Goal: Transaction & Acquisition: Purchase product/service

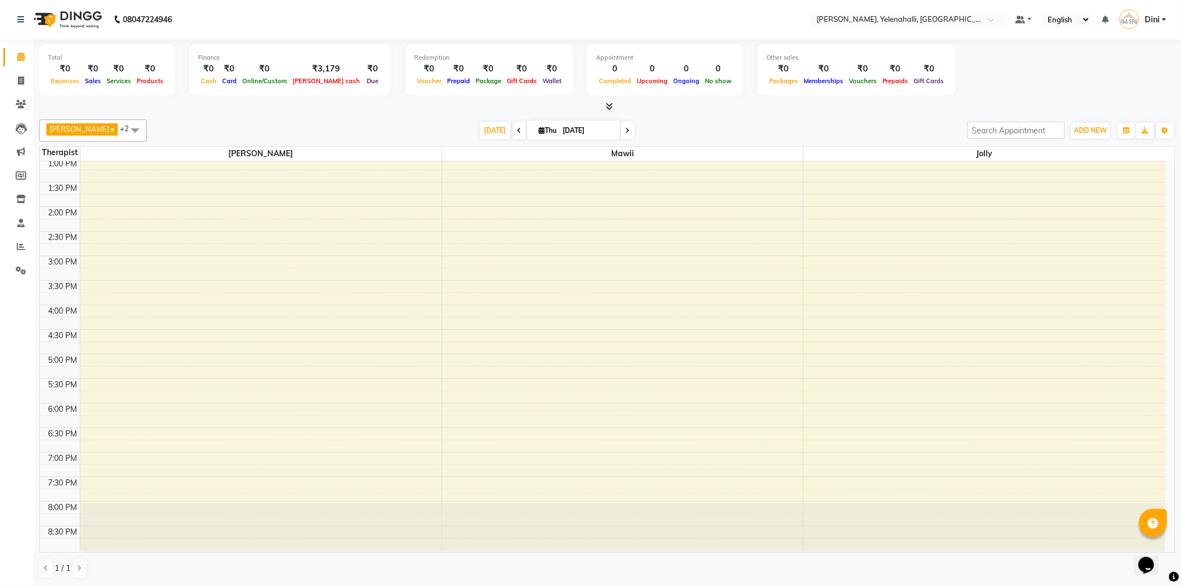
scroll to position [88, 0]
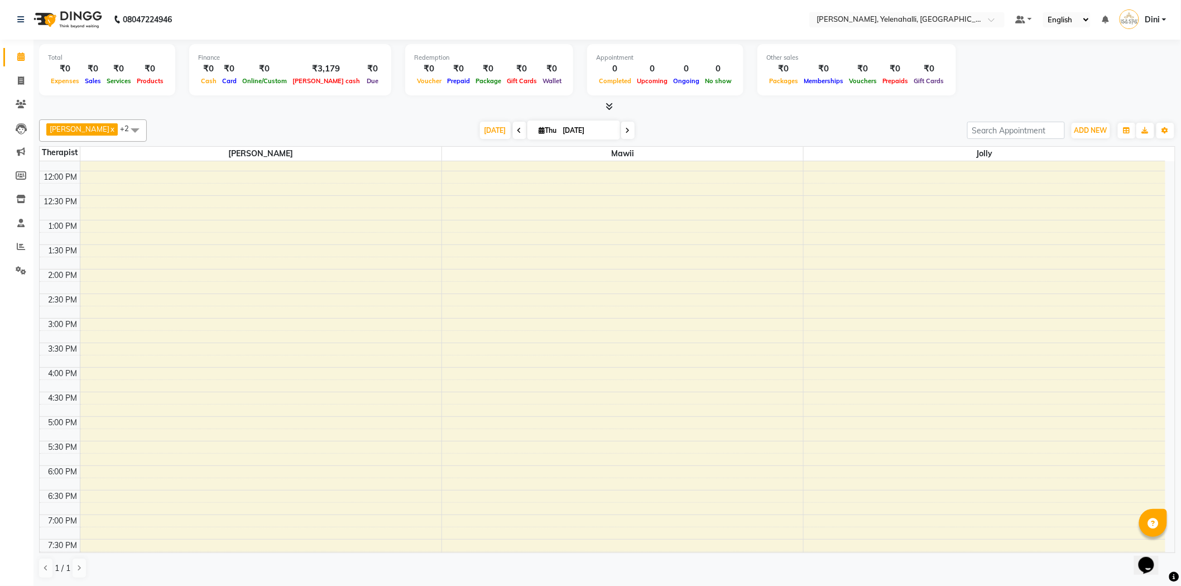
click at [609, 103] on icon at bounding box center [609, 106] width 7 height 8
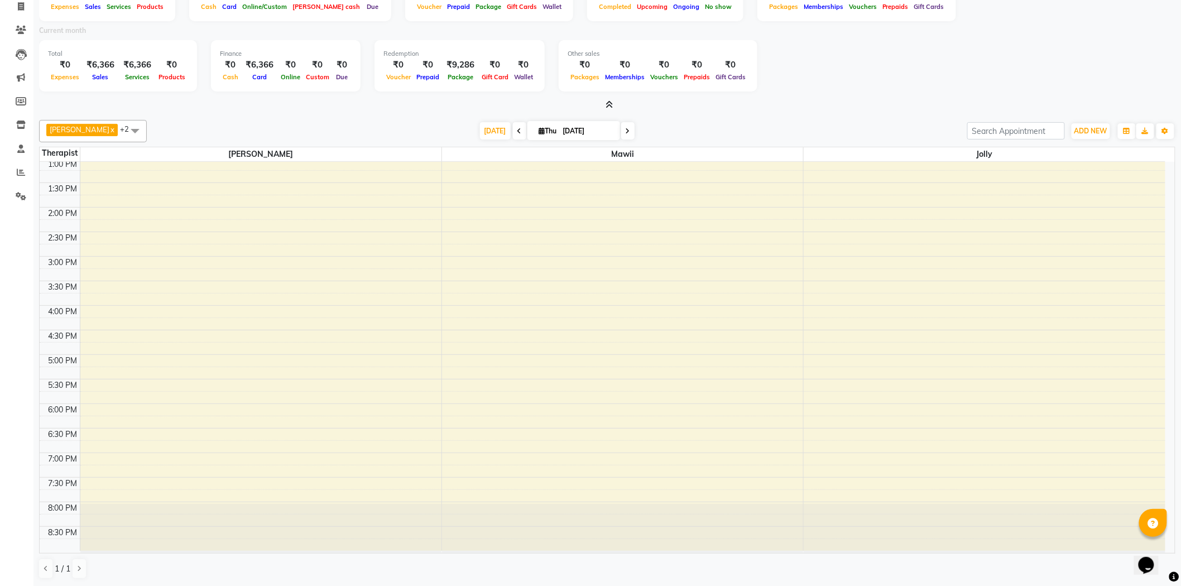
scroll to position [0, 0]
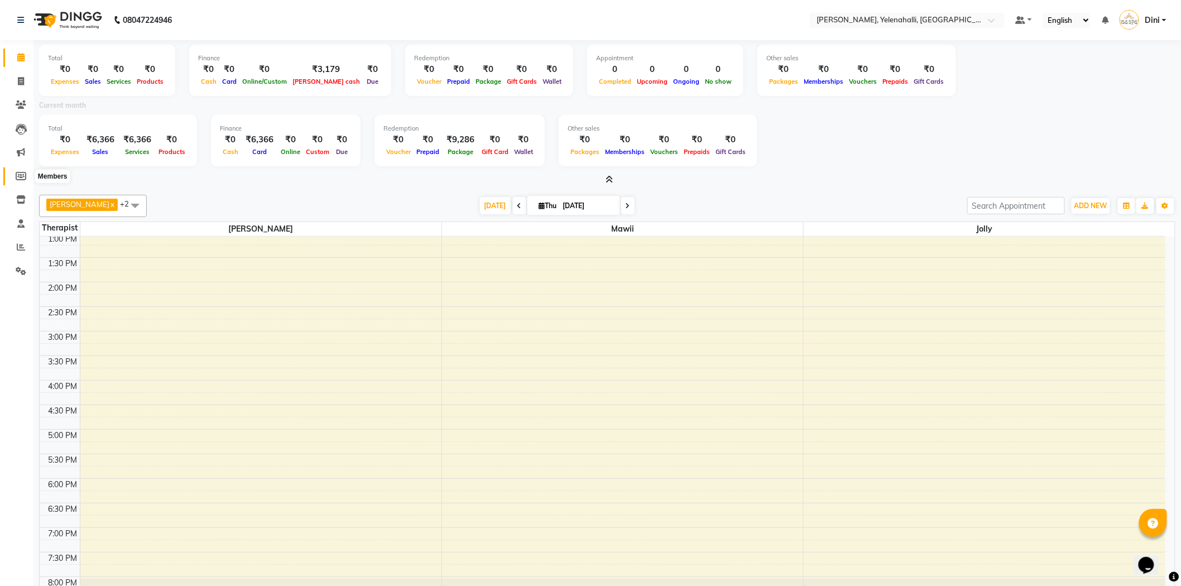
click at [19, 173] on icon at bounding box center [21, 176] width 11 height 8
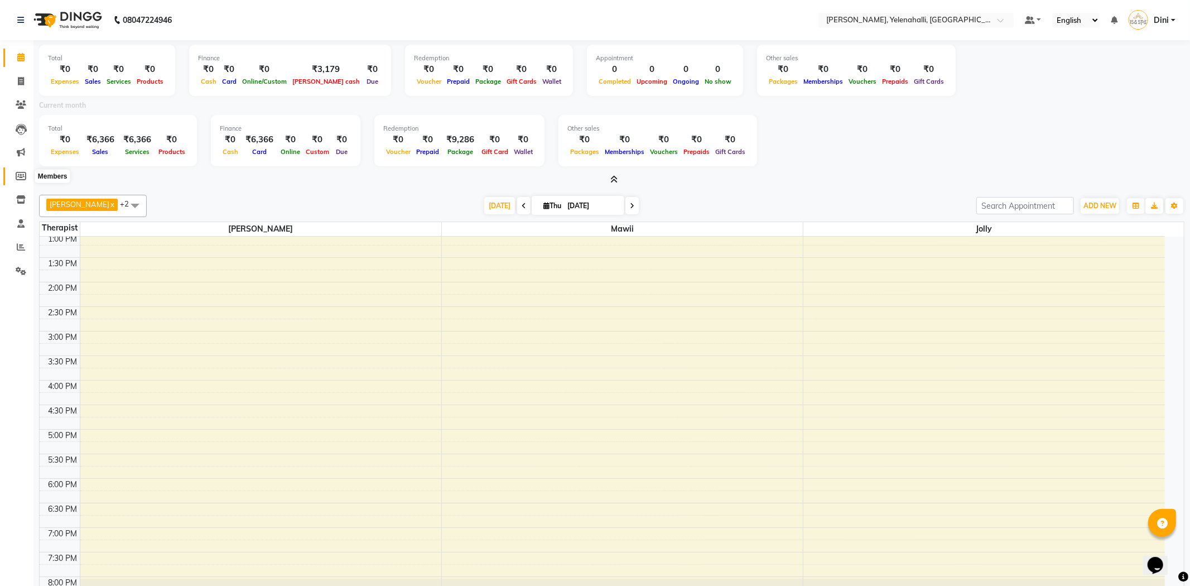
select select
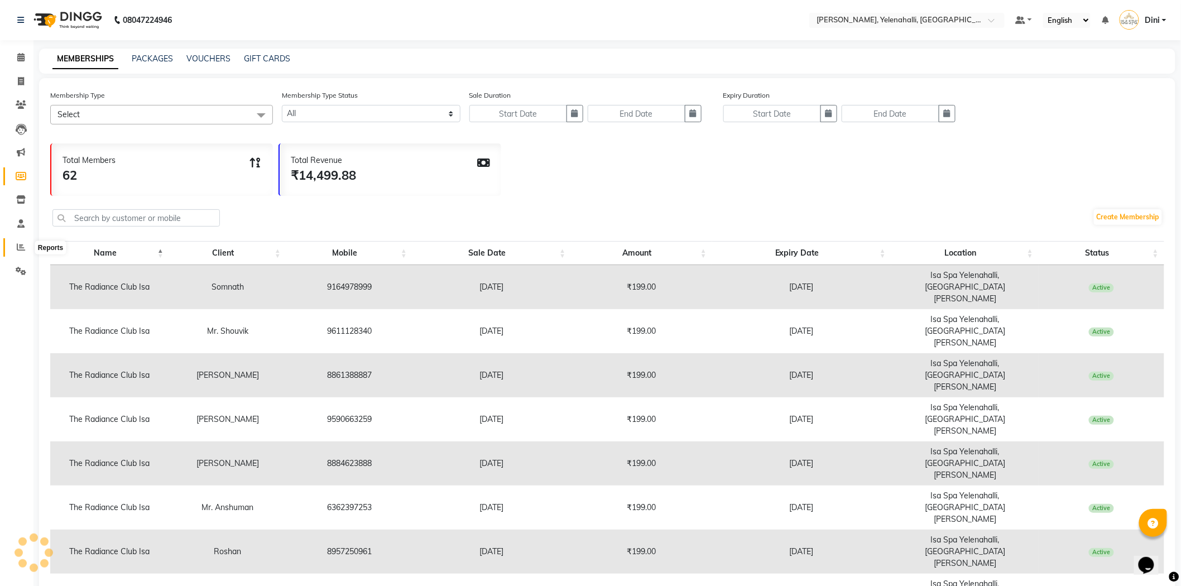
click at [18, 242] on span at bounding box center [21, 247] width 20 height 13
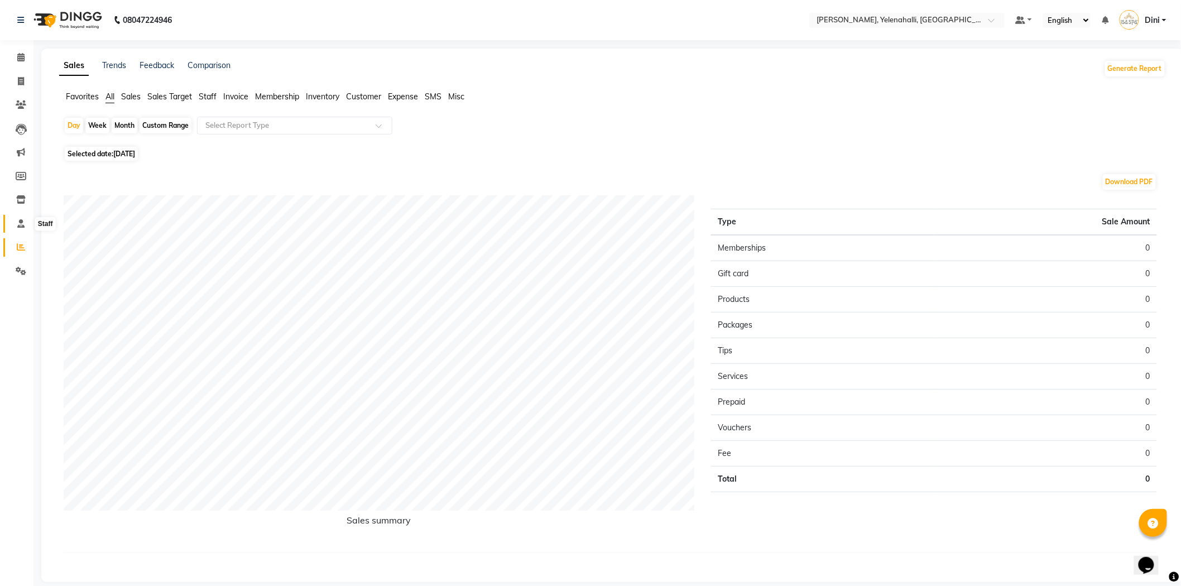
click at [18, 223] on icon at bounding box center [20, 223] width 7 height 8
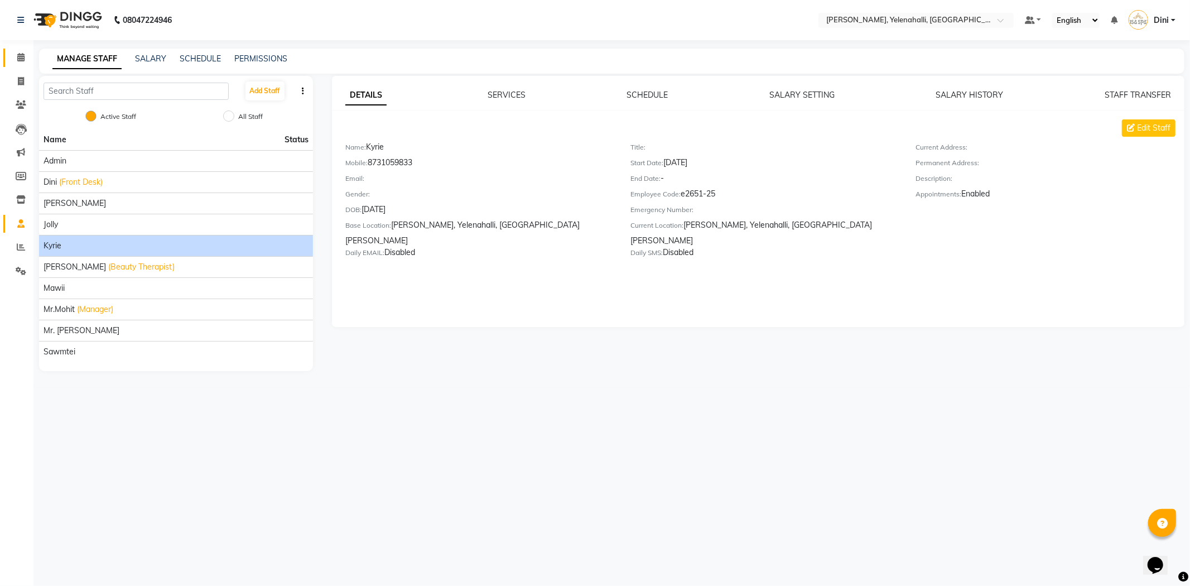
click at [20, 60] on icon at bounding box center [20, 57] width 7 height 8
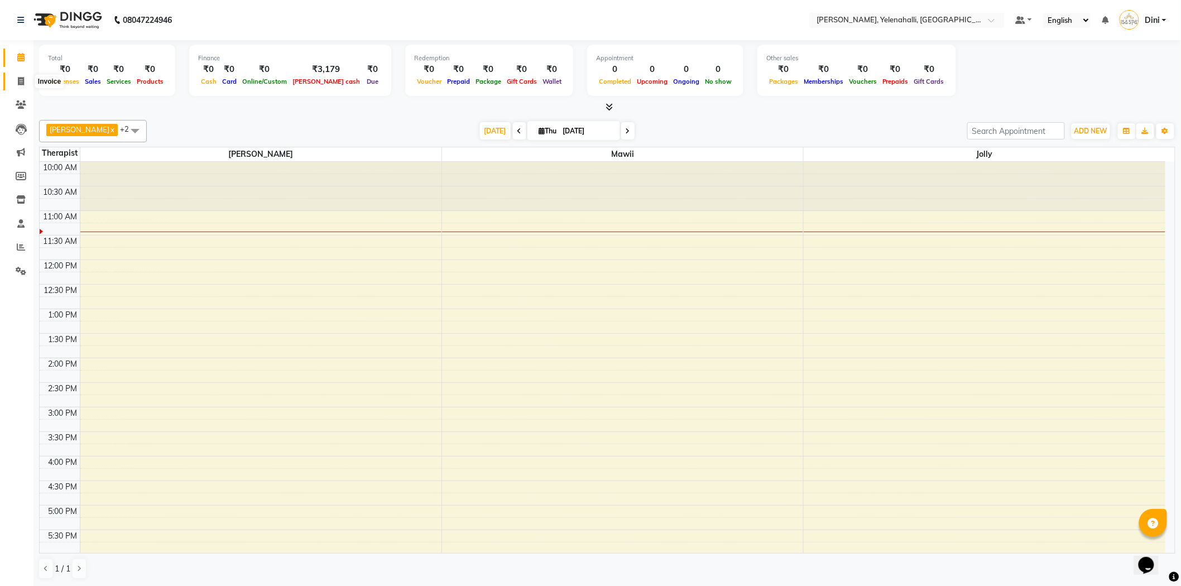
click at [18, 84] on icon at bounding box center [21, 81] width 6 height 8
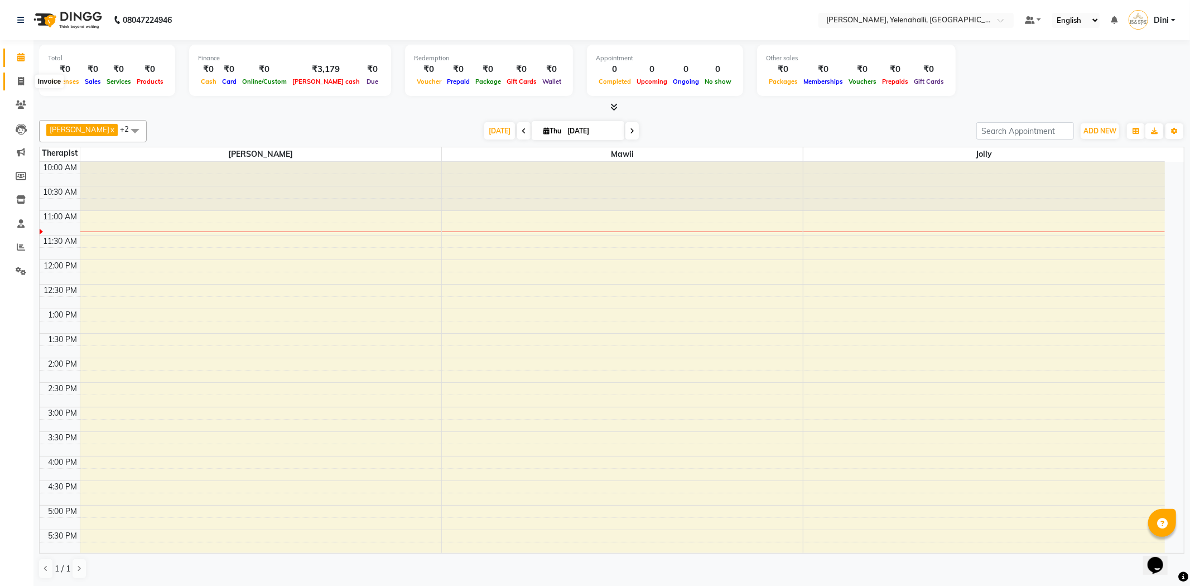
select select "6121"
select select "service"
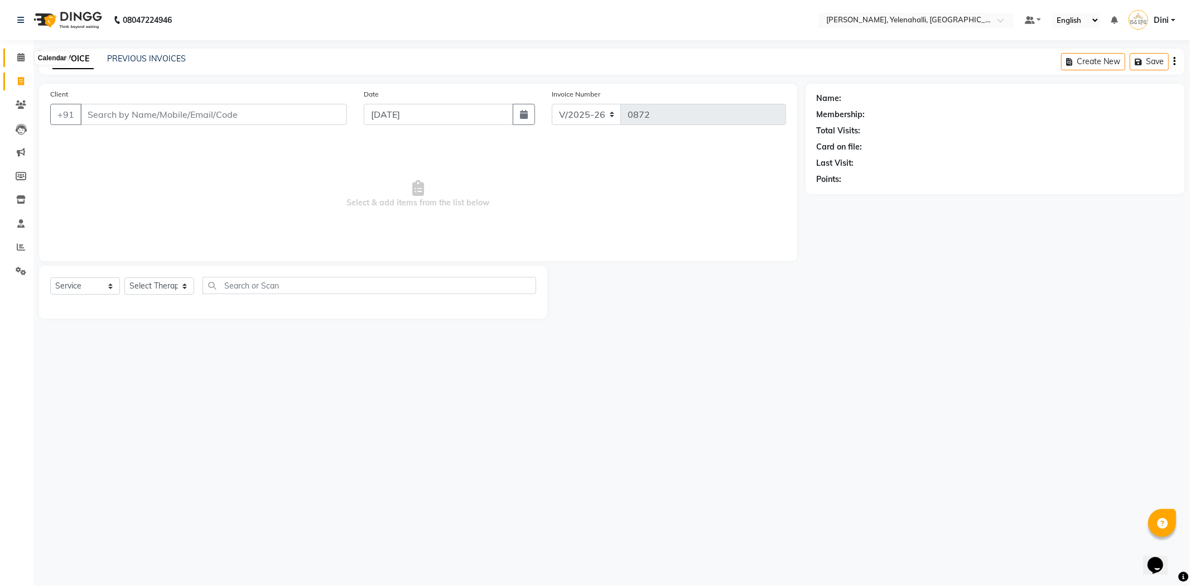
click at [17, 56] on icon at bounding box center [20, 57] width 7 height 8
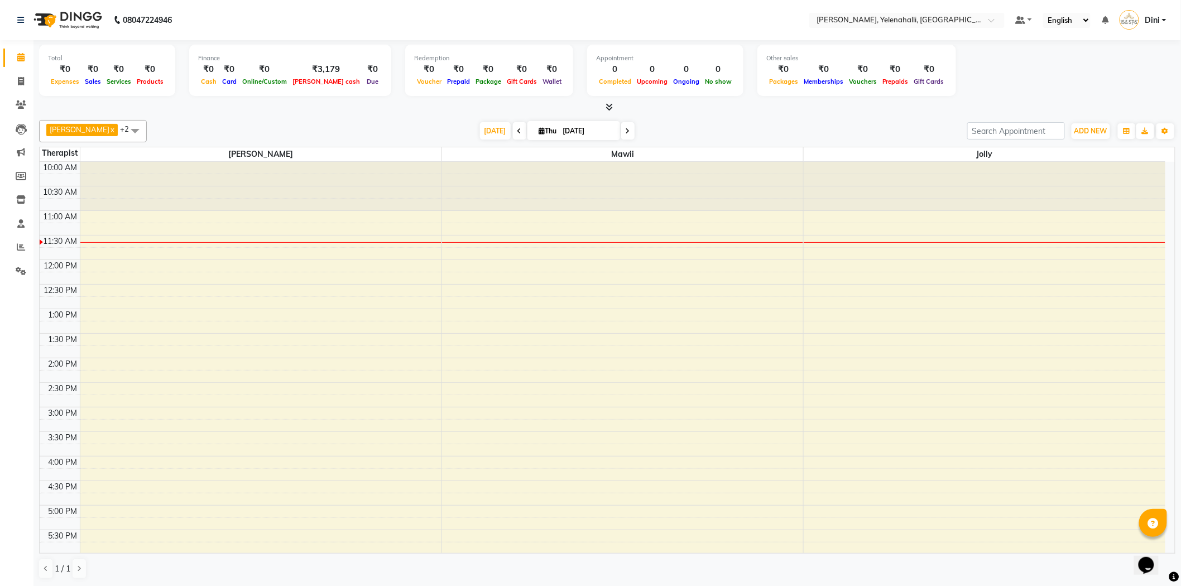
click at [249, 162] on div at bounding box center [260, 186] width 361 height 49
click at [104, 265] on div "10:00 AM 10:30 AM 11:00 AM 11:30 AM 12:00 PM 12:30 PM 1:00 PM 1:30 PM 2:00 PM 2…" at bounding box center [603, 432] width 1126 height 540
select select "61850"
select select "tentative"
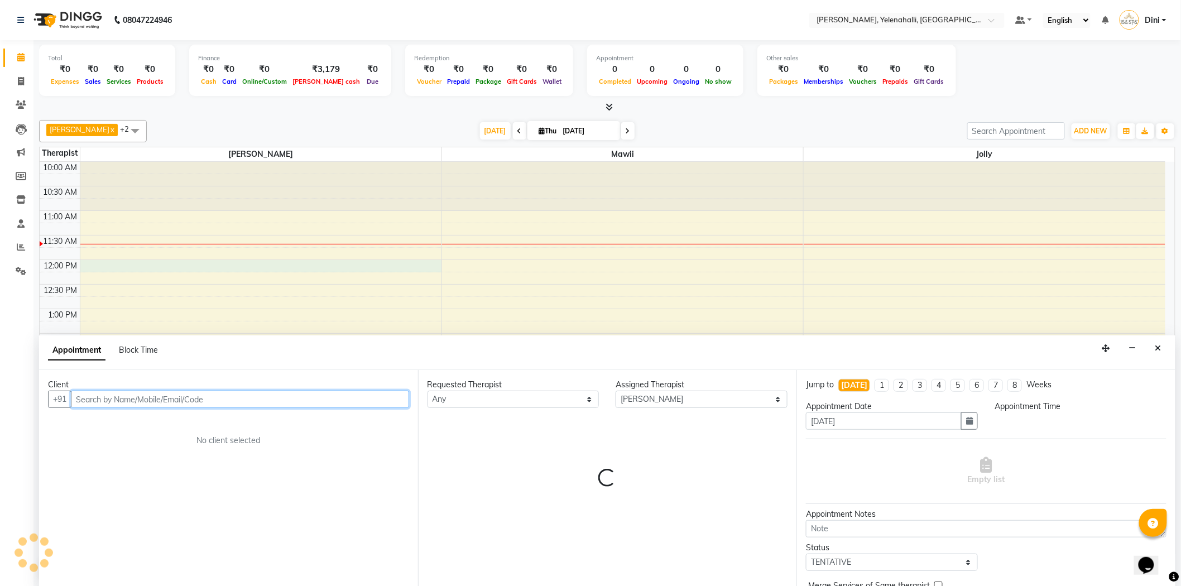
select select "720"
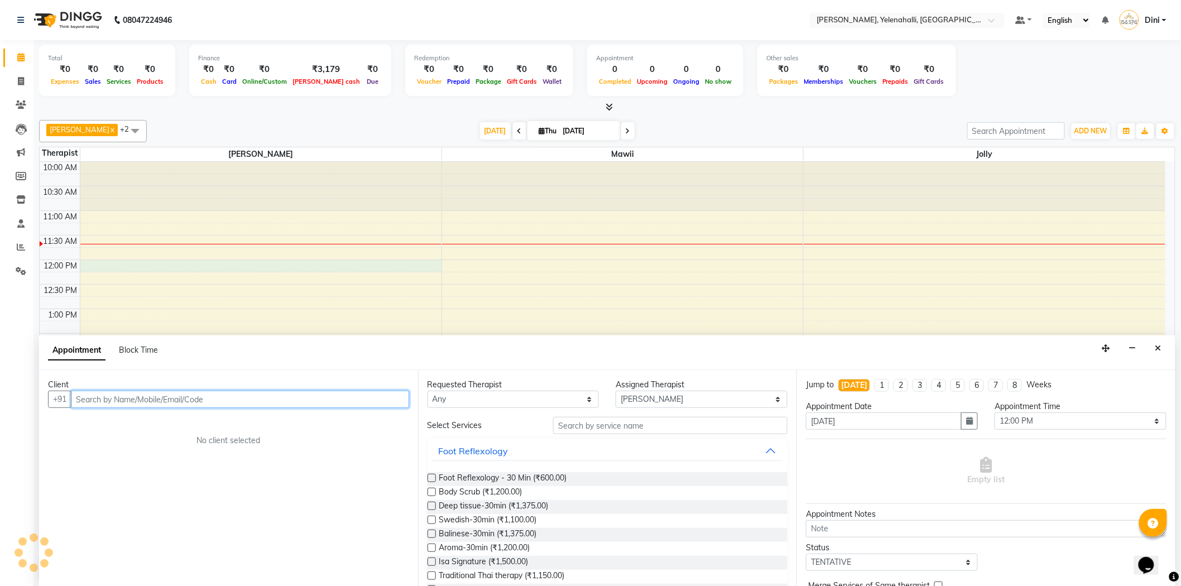
scroll to position [1, 0]
click at [91, 395] on input "text" at bounding box center [240, 398] width 338 height 17
click at [84, 397] on input "text" at bounding box center [240, 398] width 338 height 17
click at [80, 392] on input "text" at bounding box center [240, 398] width 338 height 17
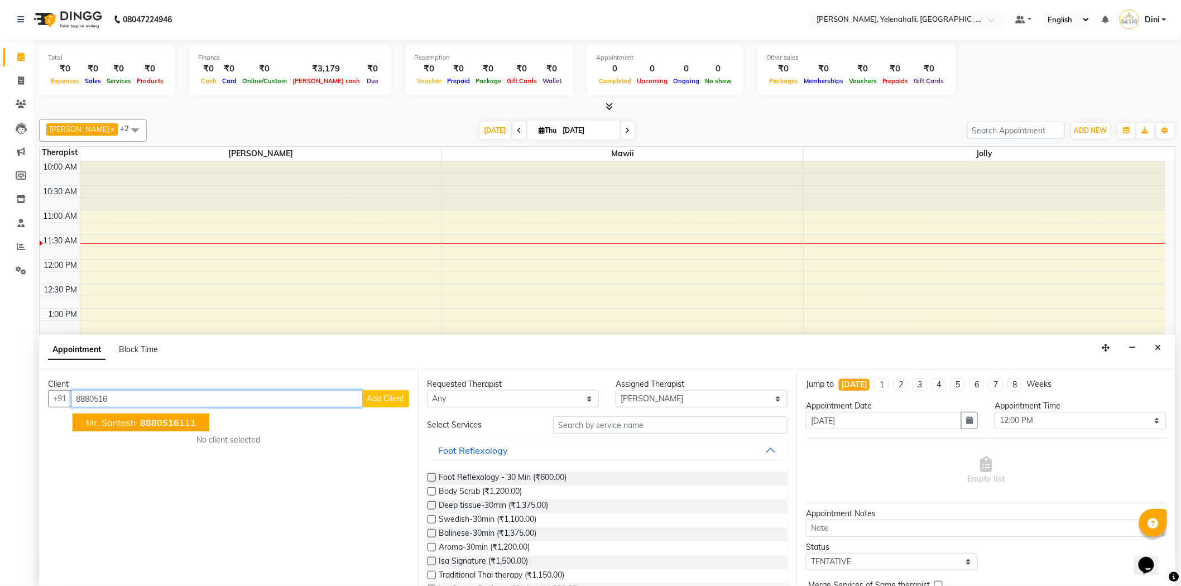
click at [132, 417] on span "Mr. Santosh" at bounding box center [111, 422] width 50 height 11
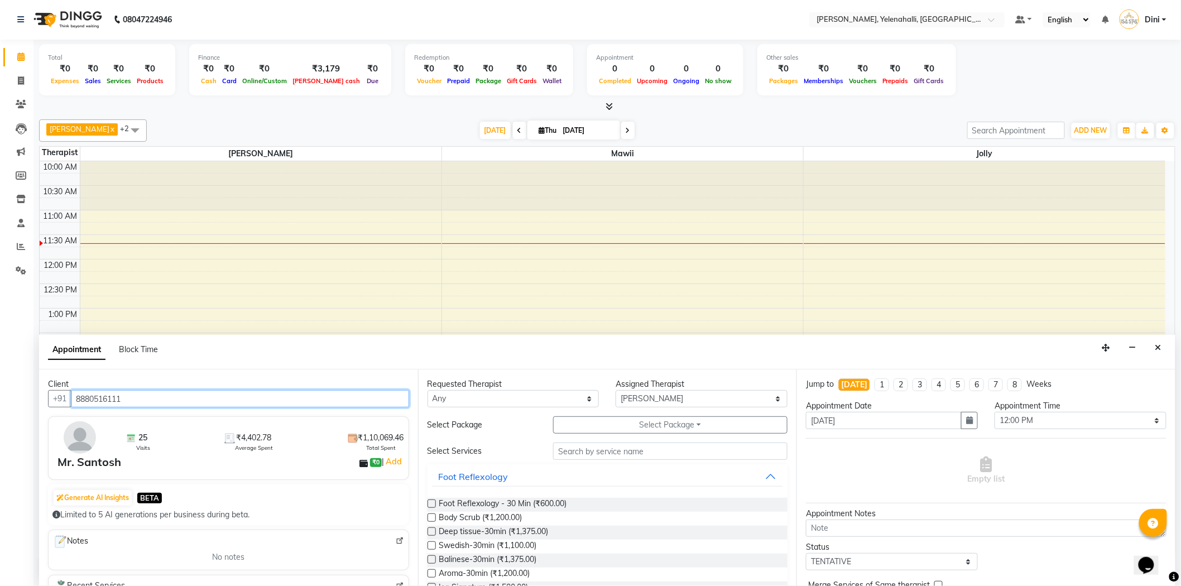
type input "8880516111"
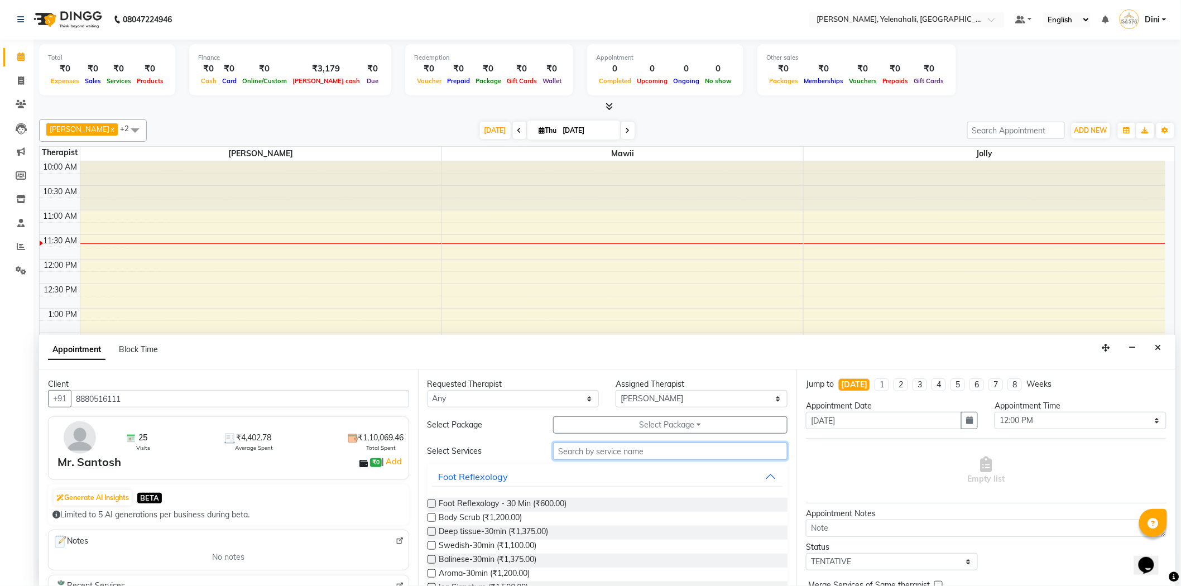
click at [578, 455] on input "text" at bounding box center [670, 451] width 234 height 17
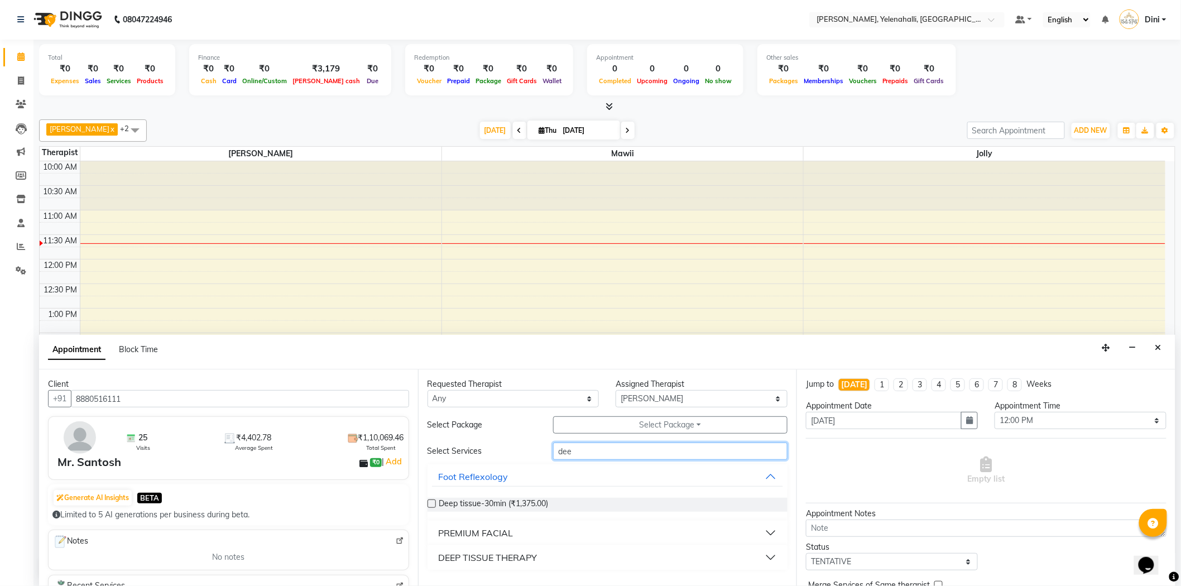
type input "dee"
click at [537, 553] on div "DEEP TISSUE THERAPY" at bounding box center [488, 557] width 99 height 13
click at [607, 582] on div "DEEP TISSUE THERAPY - 60 Min (₹2,750.00)" at bounding box center [608, 586] width 361 height 14
click at [578, 582] on span "DEEP TISSUE THERAPY - 60 Min (₹2,750.00)" at bounding box center [519, 586] width 161 height 14
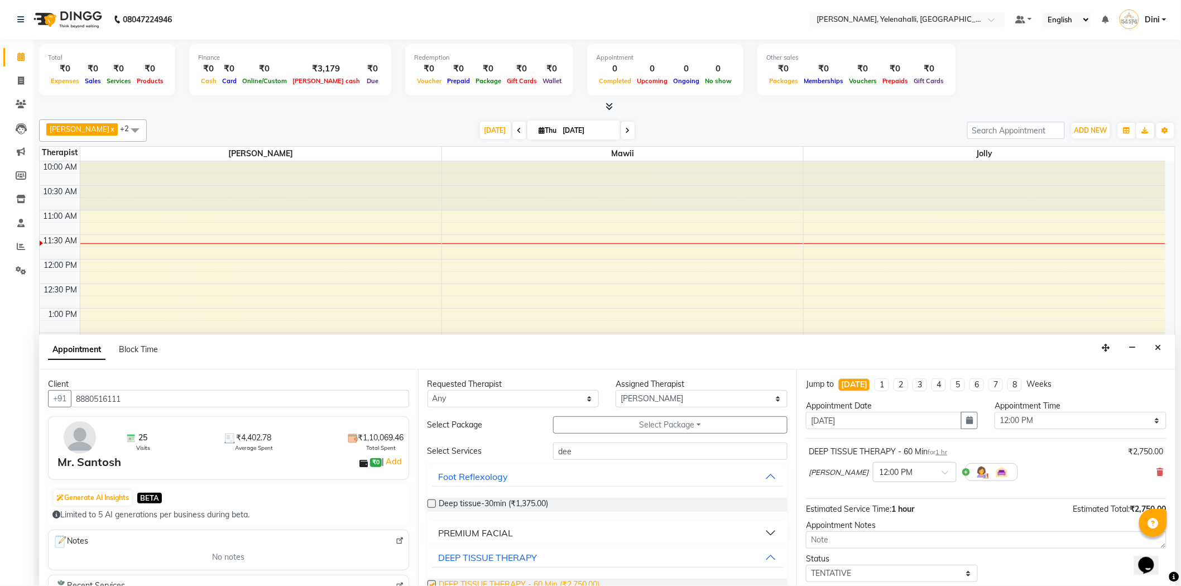
checkbox input "false"
click at [942, 472] on span at bounding box center [949, 476] width 14 height 12
click at [881, 521] on div "12:15 PM" at bounding box center [914, 519] width 83 height 21
click at [678, 403] on select "Select Admin Dini [PERSON_NAME] Kyrie [PERSON_NAME] Mr.Mohit Sawmtei" at bounding box center [702, 398] width 172 height 17
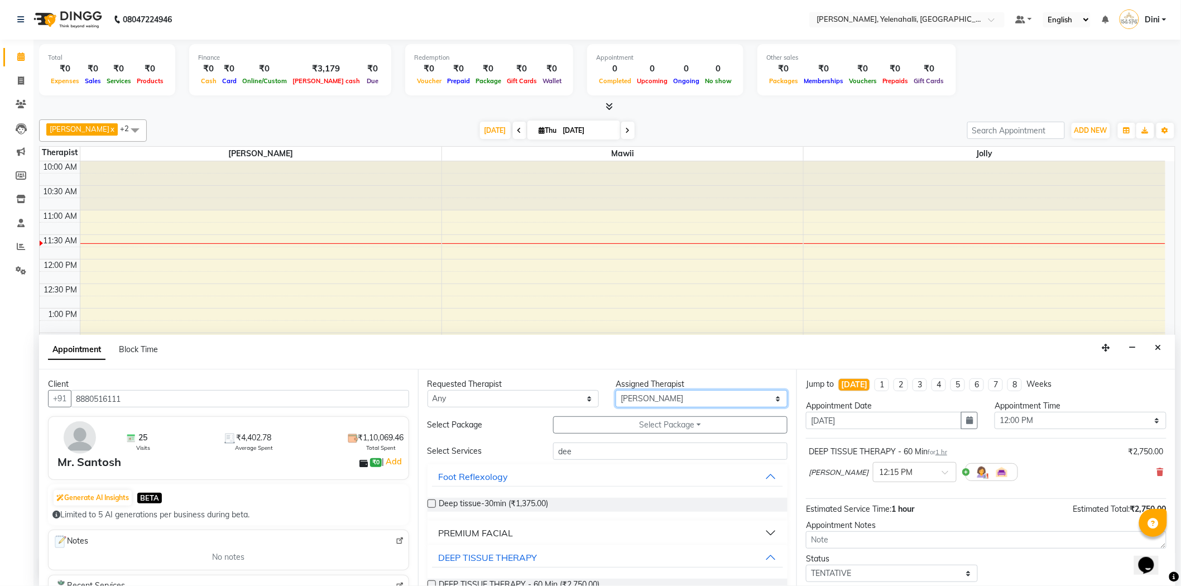
select select "89721"
click at [616, 390] on select "Select Admin Dini [PERSON_NAME] Kyrie [PERSON_NAME] Mr.Mohit Sawmtei" at bounding box center [702, 398] width 172 height 17
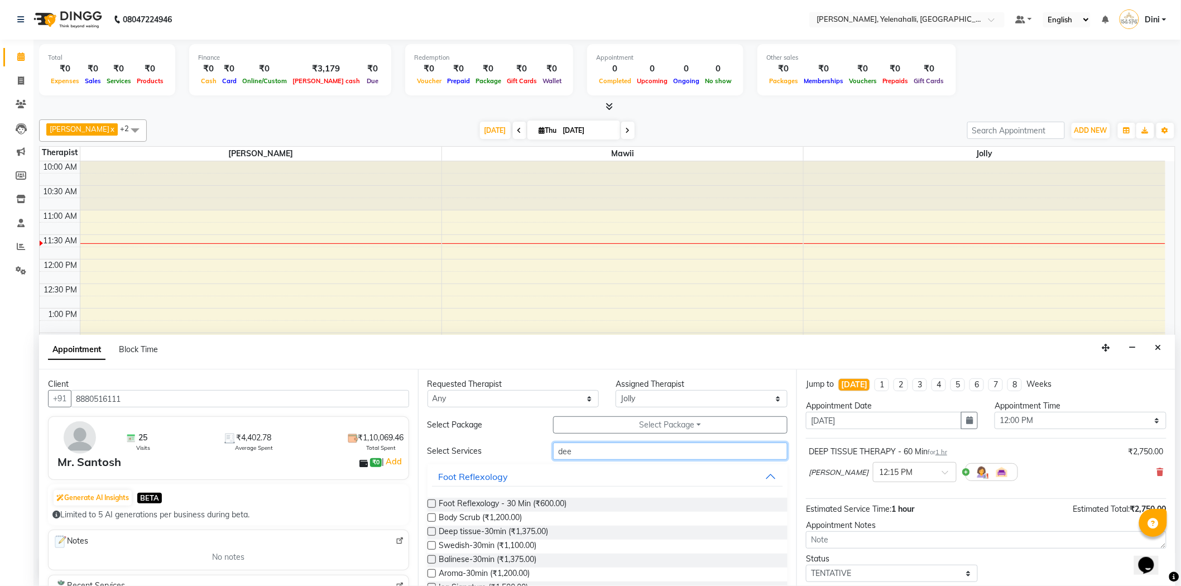
click at [601, 456] on input "dee" at bounding box center [670, 451] width 234 height 17
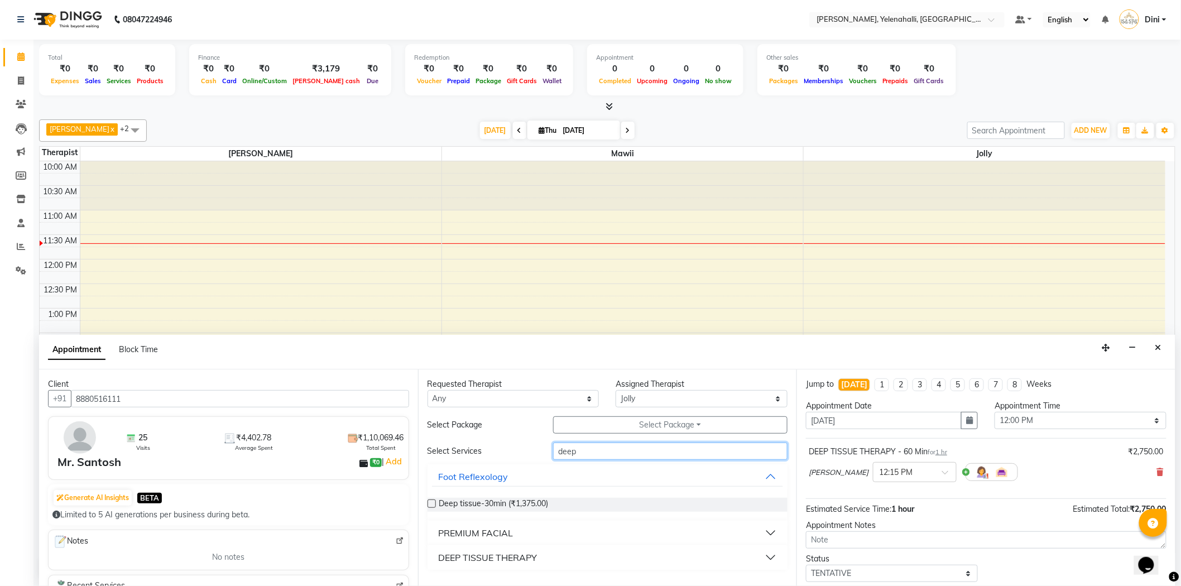
type input "deep"
click at [527, 548] on button "DEEP TISSUE THERAPY" at bounding box center [608, 558] width 352 height 20
click at [560, 582] on span "DEEP TISSUE THERAPY - 60 Min (₹2,750.00)" at bounding box center [519, 586] width 161 height 14
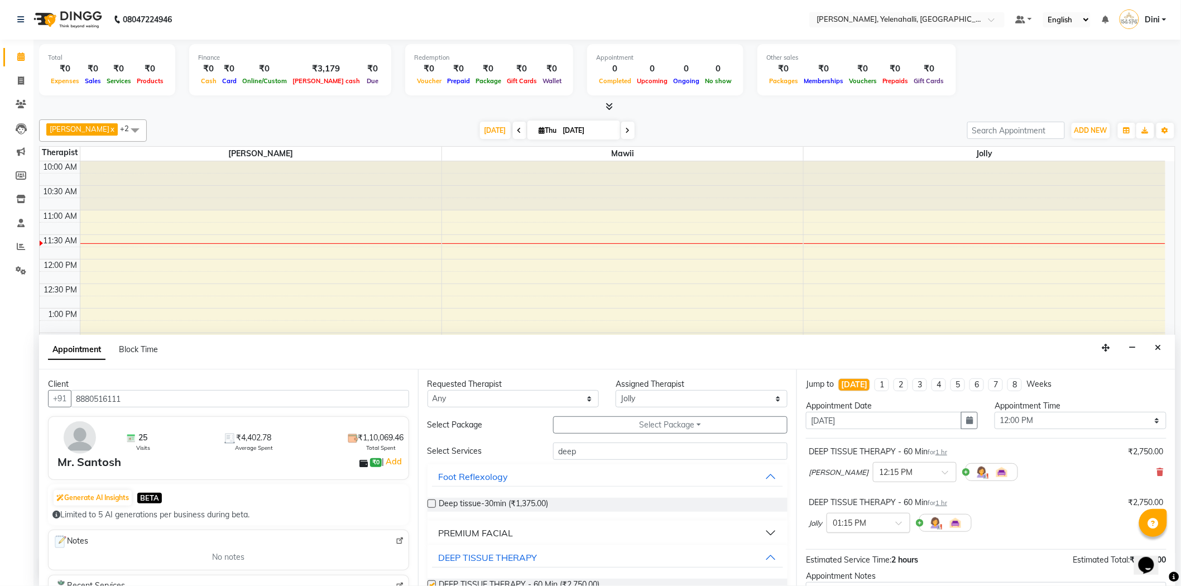
checkbox input "false"
click at [897, 525] on span at bounding box center [903, 527] width 14 height 12
click at [892, 541] on div "01:15 PM" at bounding box center [868, 543] width 83 height 21
click at [900, 521] on span at bounding box center [903, 527] width 14 height 12
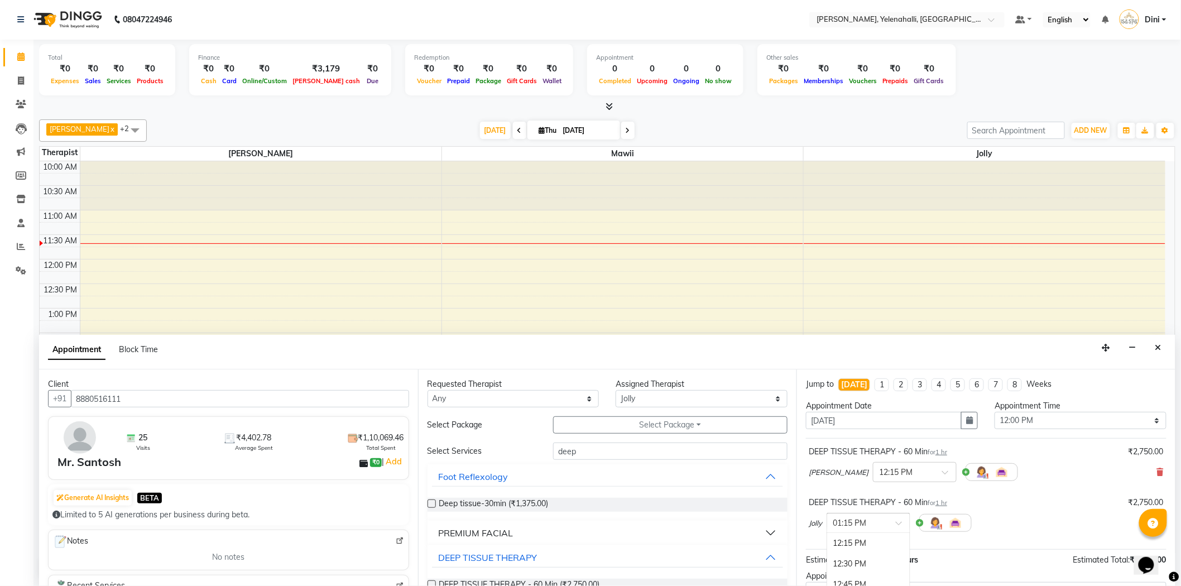
scroll to position [87, 0]
click at [855, 557] on div "12:15 PM" at bounding box center [868, 560] width 83 height 21
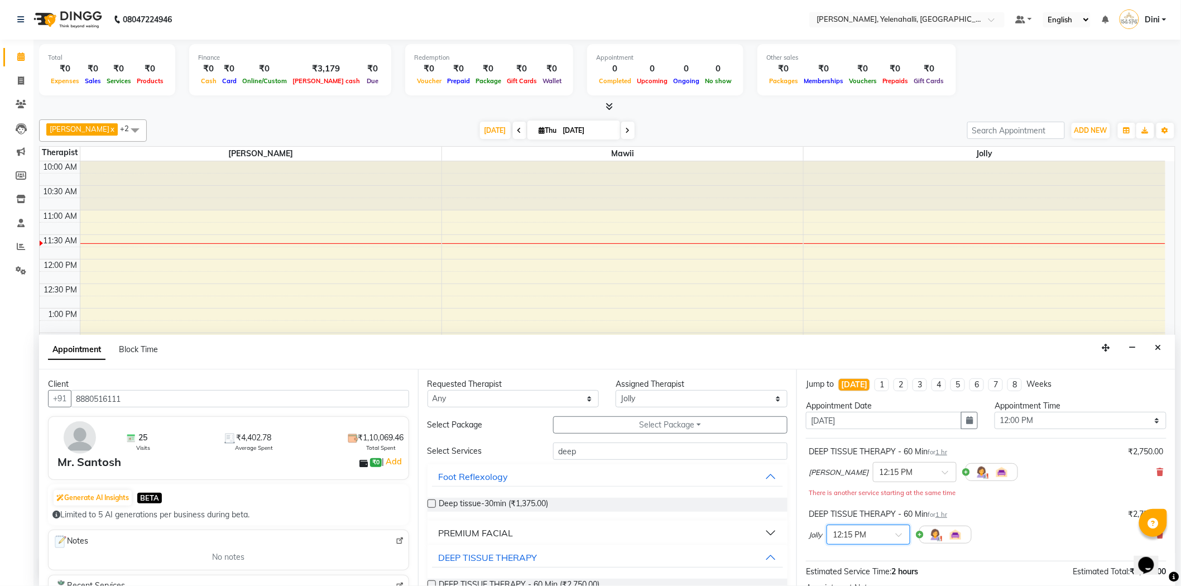
scroll to position [129, 0]
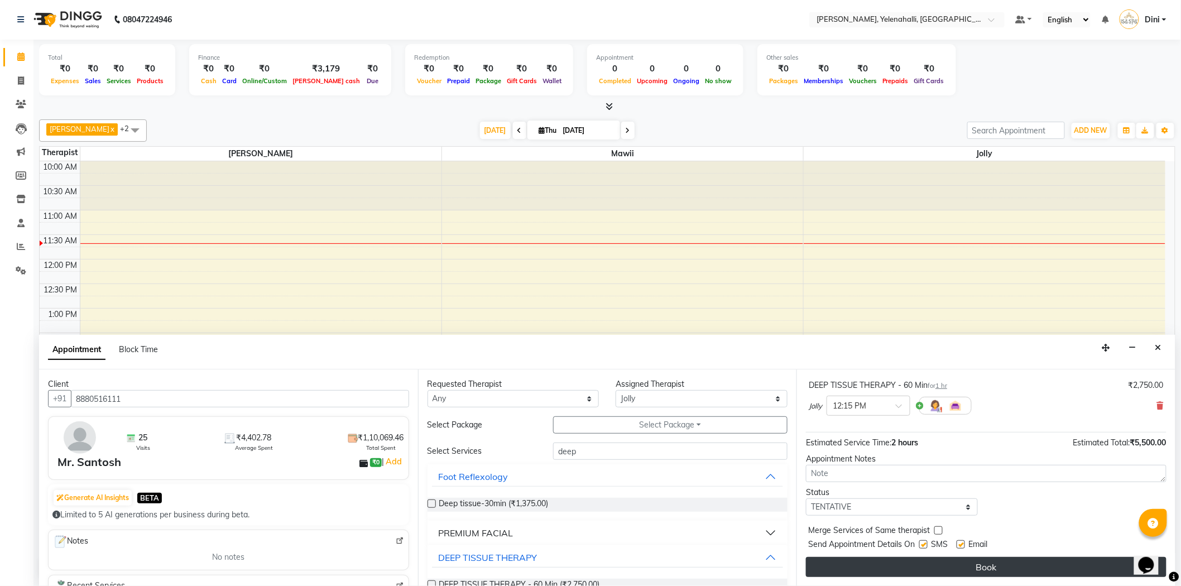
click at [1033, 562] on button "Book" at bounding box center [986, 567] width 361 height 20
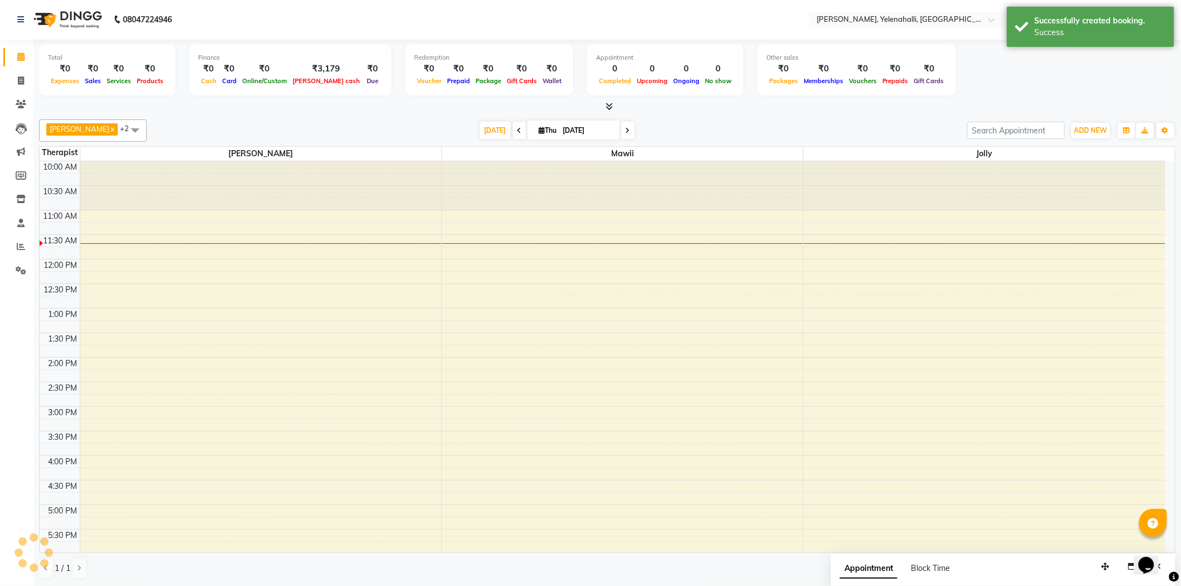
scroll to position [0, 0]
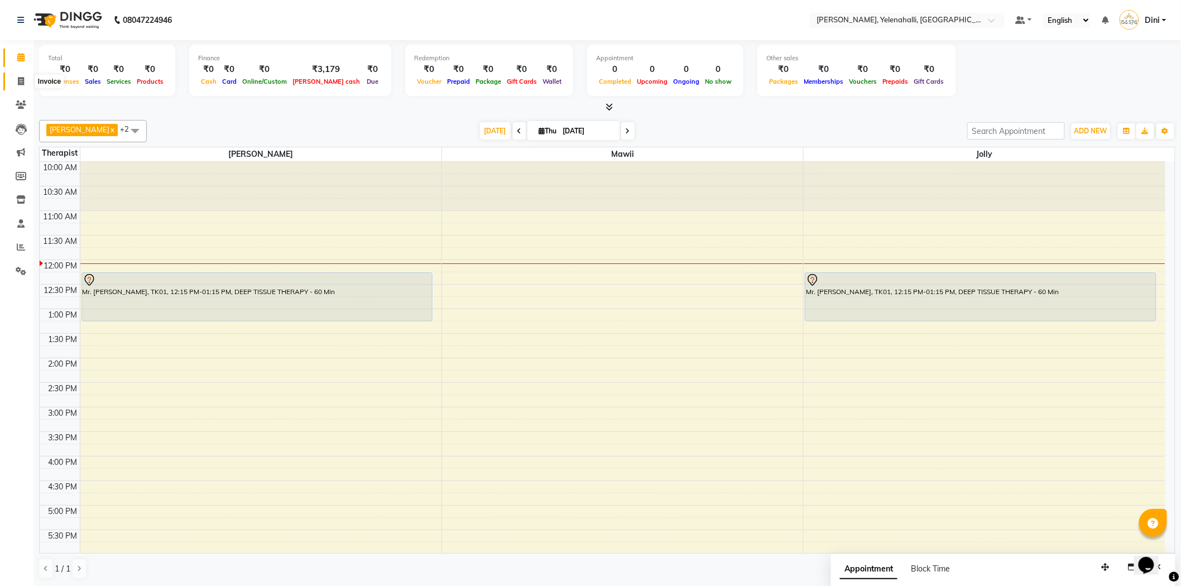
click at [22, 77] on icon at bounding box center [21, 81] width 6 height 8
select select "service"
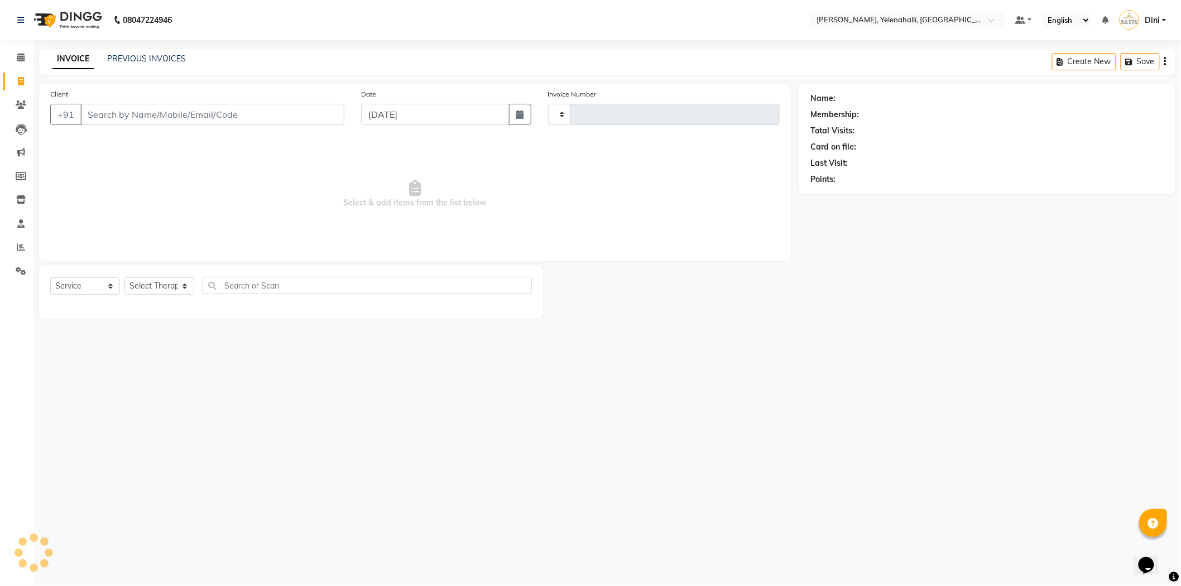
type input "0872"
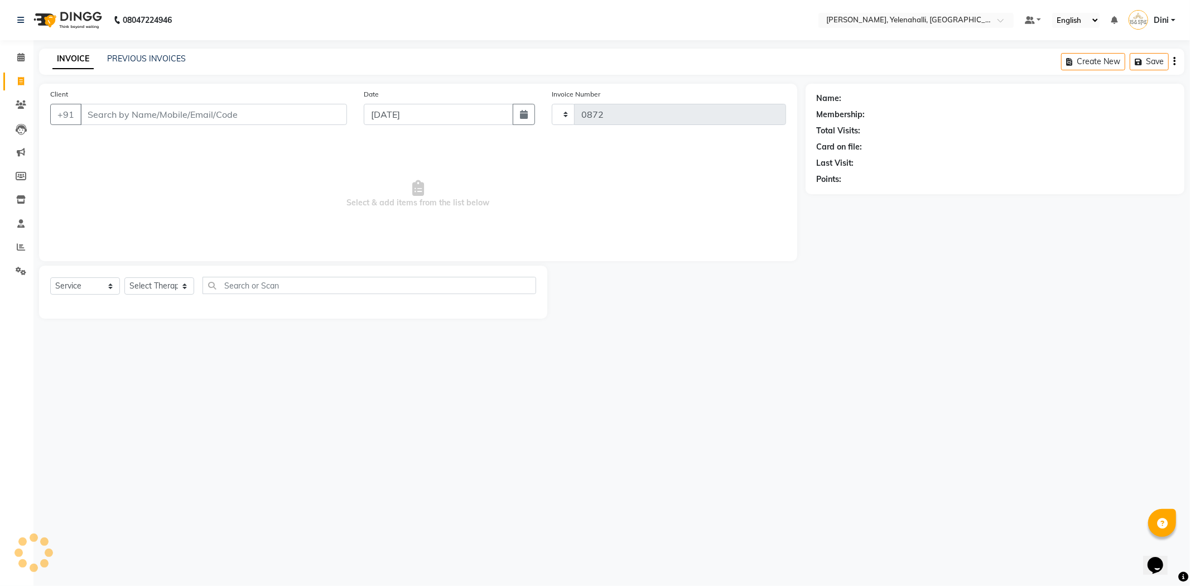
select select "6121"
click at [151, 59] on link "PREVIOUS INVOICES" at bounding box center [146, 59] width 79 height 10
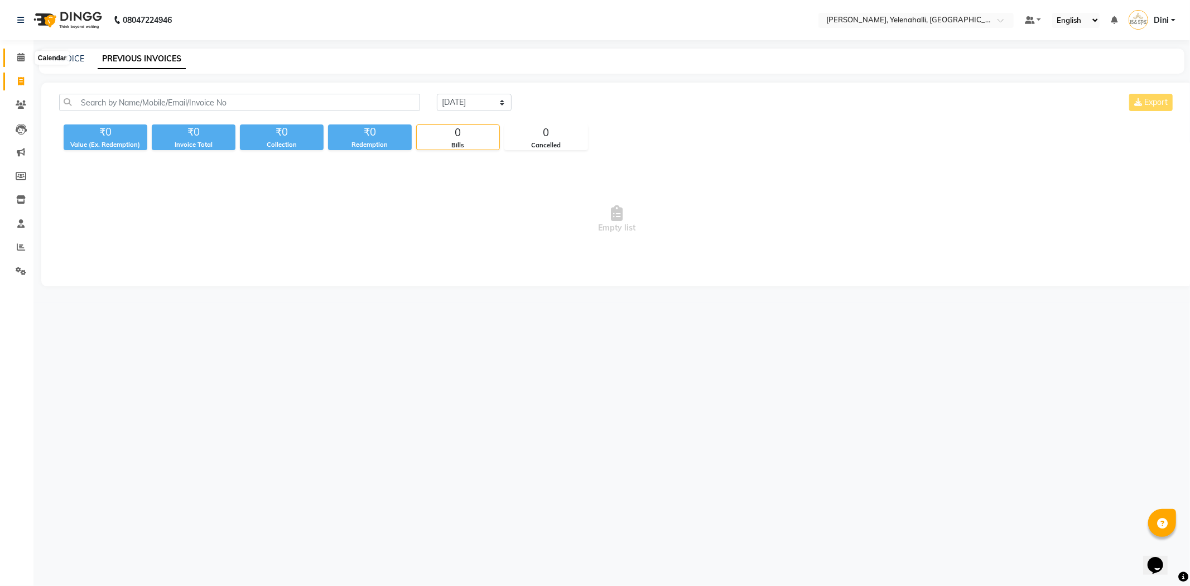
click at [25, 57] on span at bounding box center [21, 57] width 20 height 13
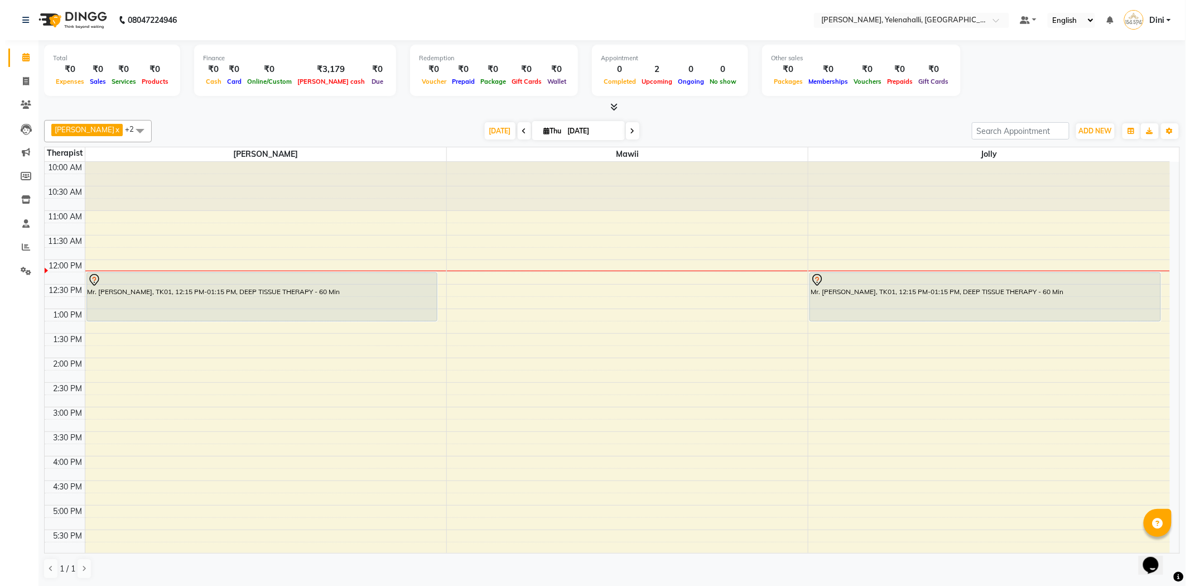
scroll to position [1, 0]
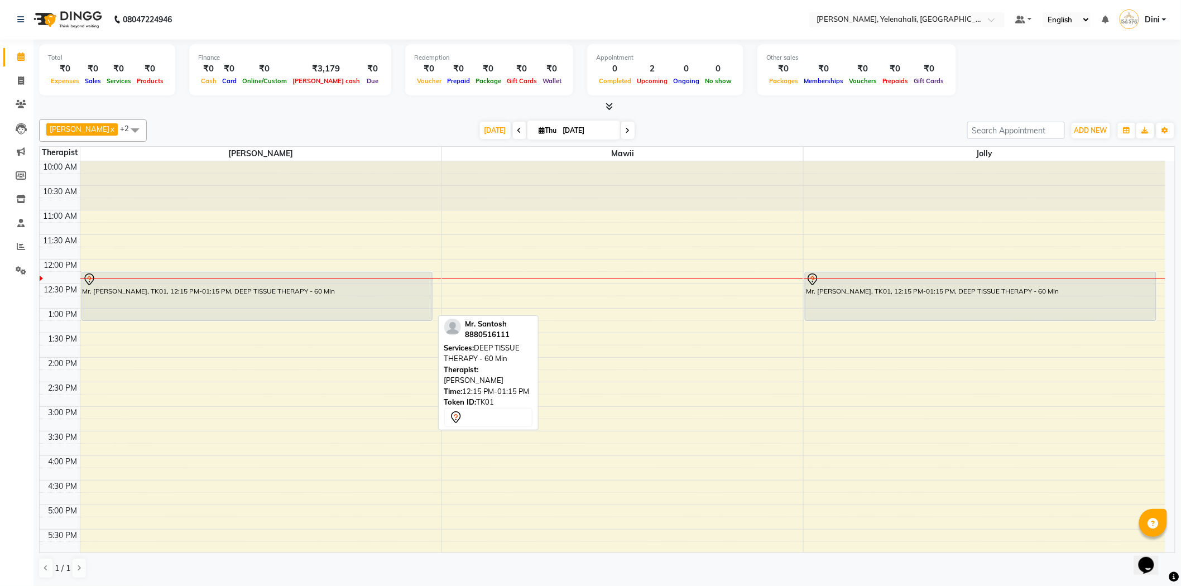
click at [277, 289] on div "Mr. [PERSON_NAME], TK01, 12:15 PM-01:15 PM, DEEP TISSUE THERAPY - 60 Min" at bounding box center [257, 296] width 350 height 48
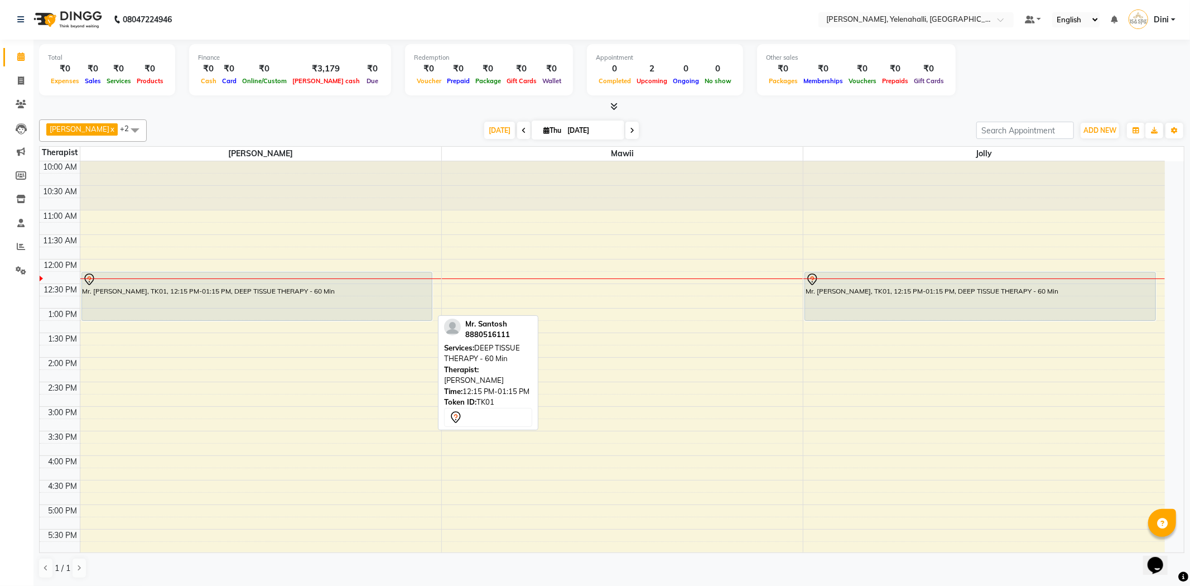
select select "7"
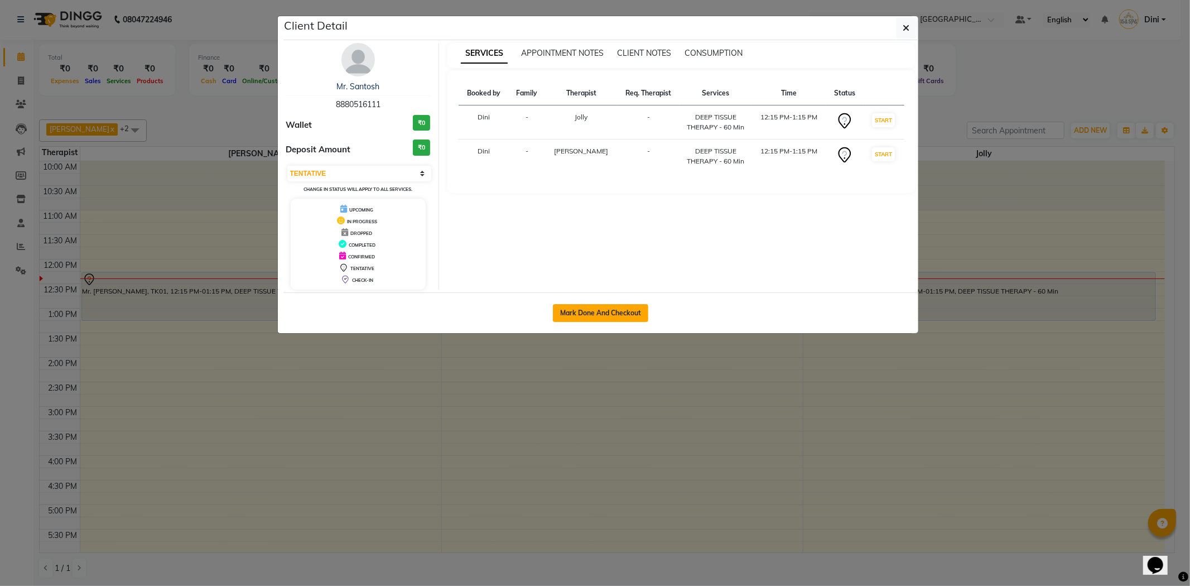
click at [594, 307] on button "Mark Done And Checkout" at bounding box center [600, 313] width 95 height 18
select select "6121"
select select "service"
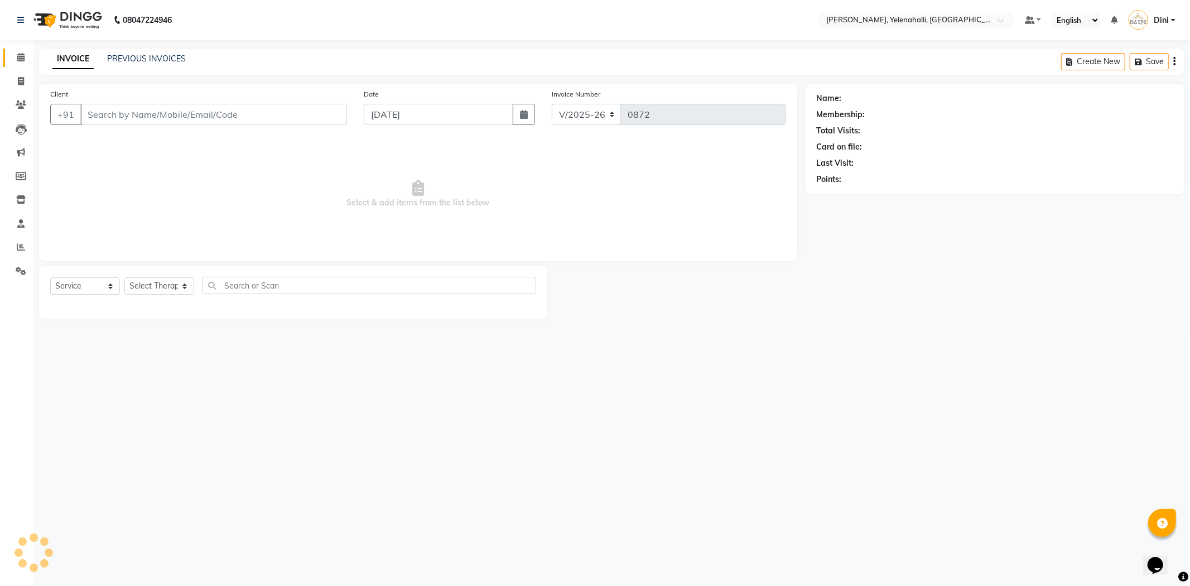
type input "8880516111"
select select "89721"
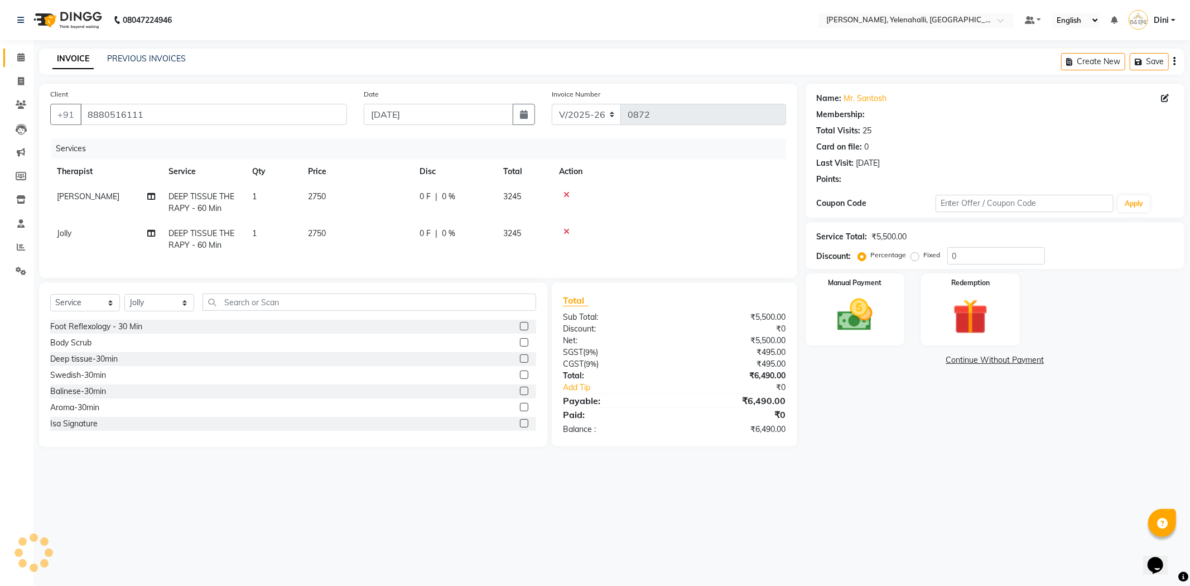
select select "1: Object"
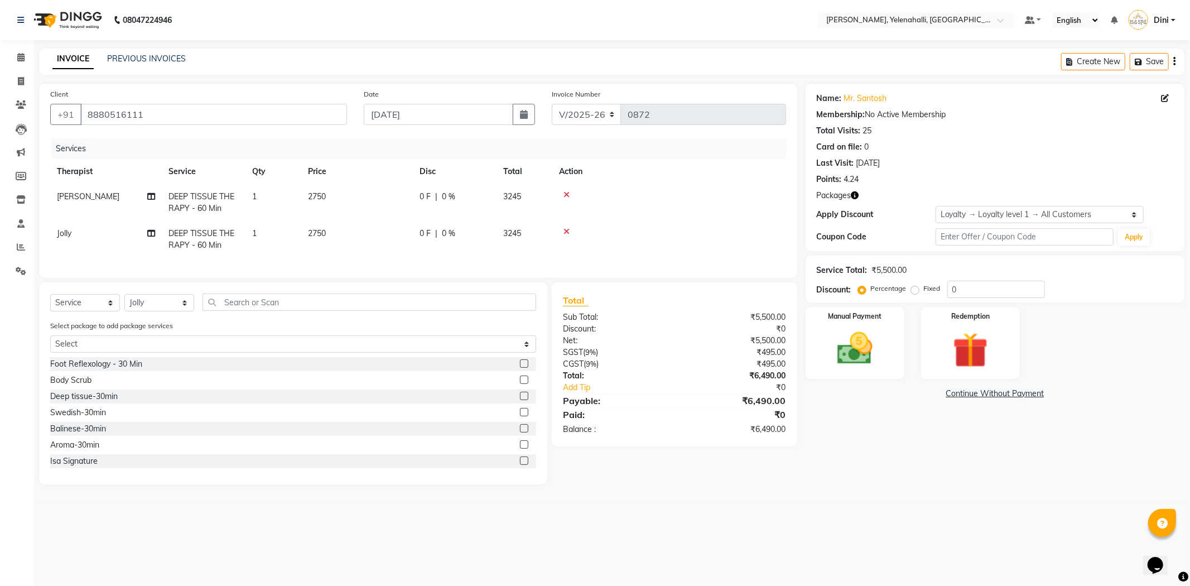
click at [566, 225] on td at bounding box center [670, 239] width 234 height 37
click at [564, 191] on icon at bounding box center [567, 195] width 6 height 8
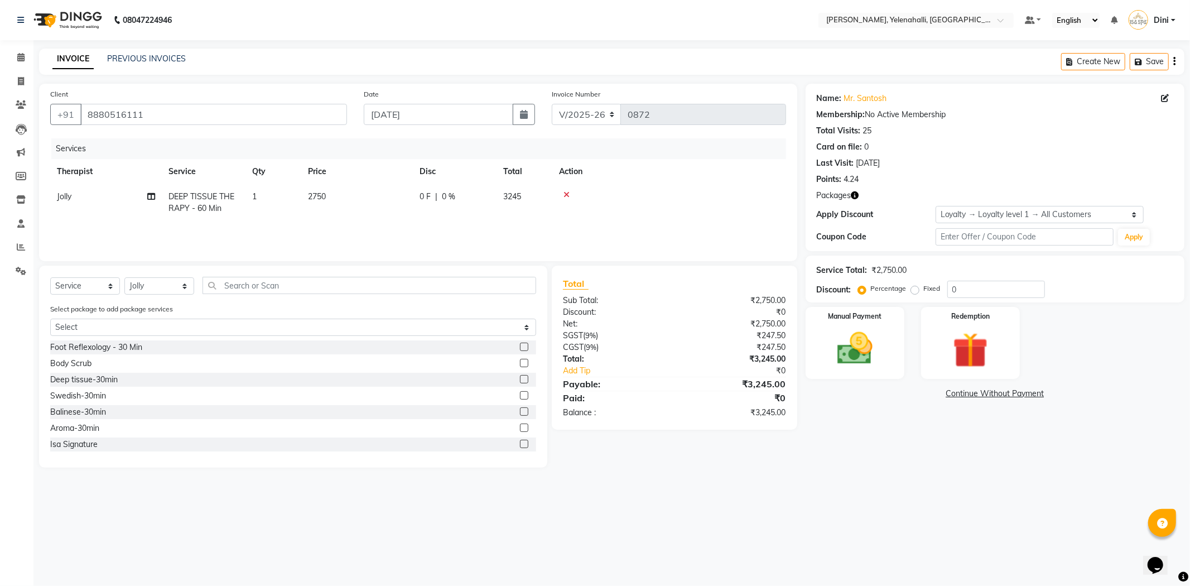
click at [566, 193] on icon at bounding box center [567, 195] width 6 height 8
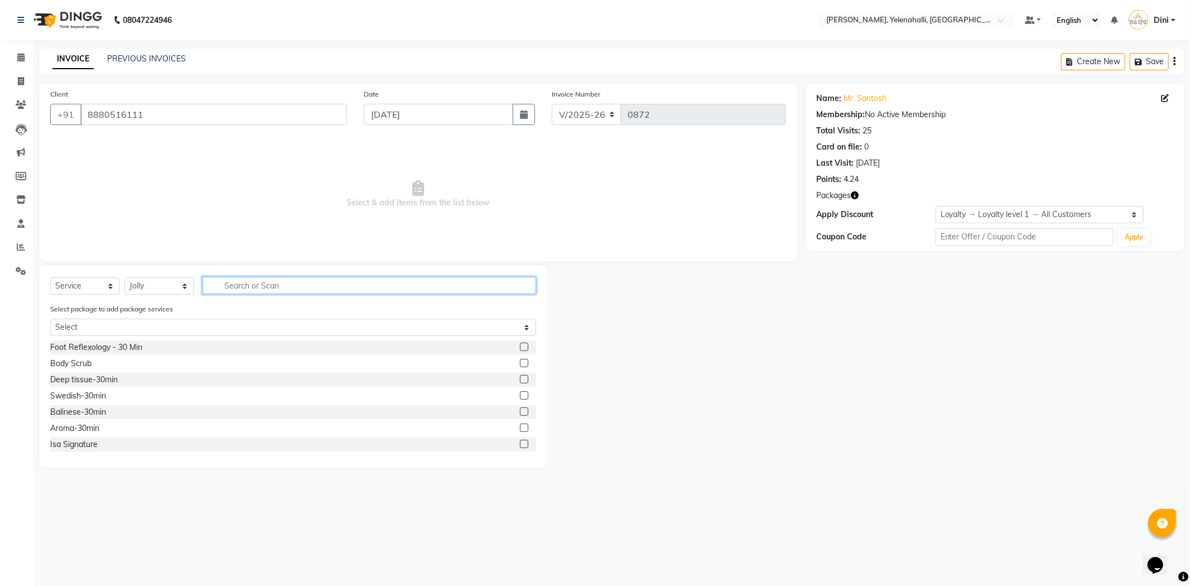
click at [234, 289] on input "text" at bounding box center [370, 285] width 334 height 17
type input "bali"
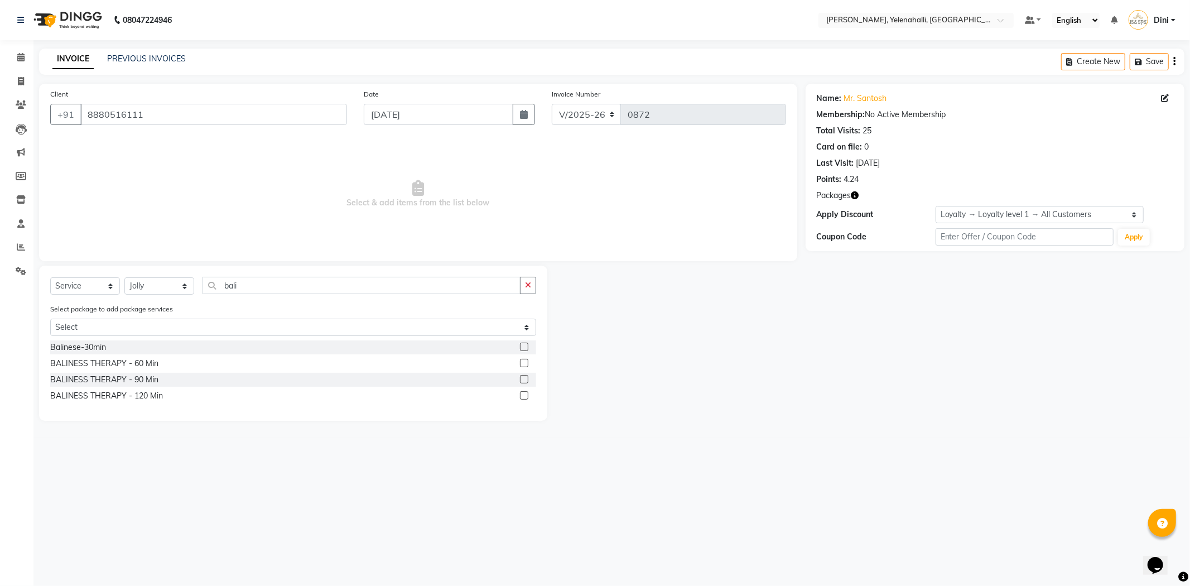
click at [523, 360] on label at bounding box center [524, 363] width 8 height 8
click at [523, 360] on input "checkbox" at bounding box center [523, 363] width 7 height 7
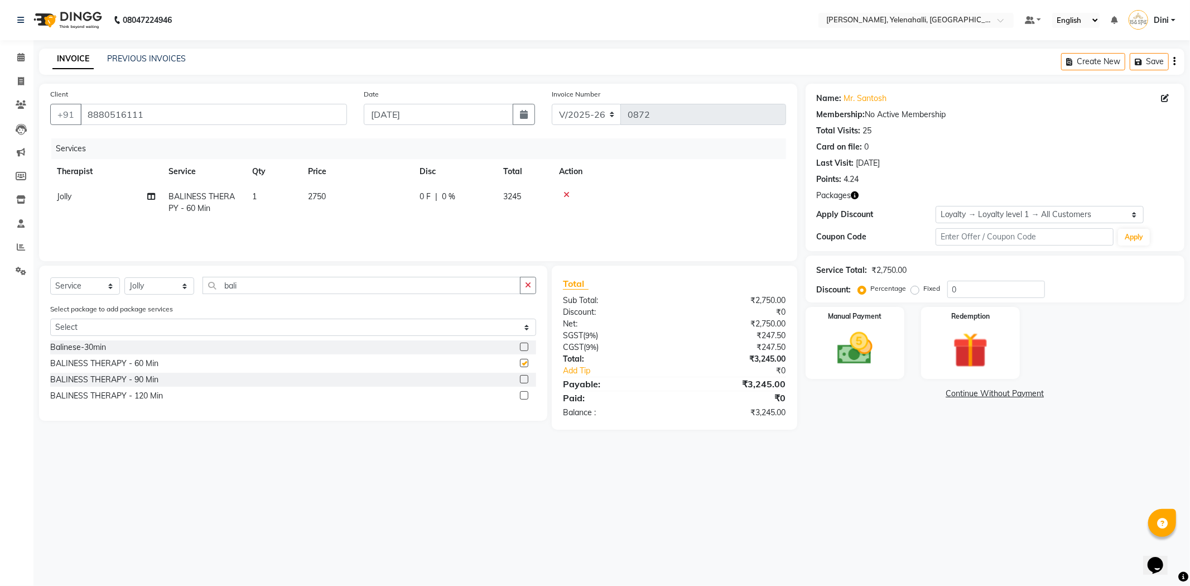
checkbox input "false"
click at [156, 285] on select "Select Therapist Admin Dini [PERSON_NAME] Kyrie [PERSON_NAME] Mr.Mohit Mr. [PER…" at bounding box center [159, 285] width 70 height 17
select select "61850"
click at [124, 278] on select "Select Therapist Admin Dini [PERSON_NAME] Kyrie [PERSON_NAME] Mr.Mohit Mr. [PER…" at bounding box center [159, 285] width 70 height 17
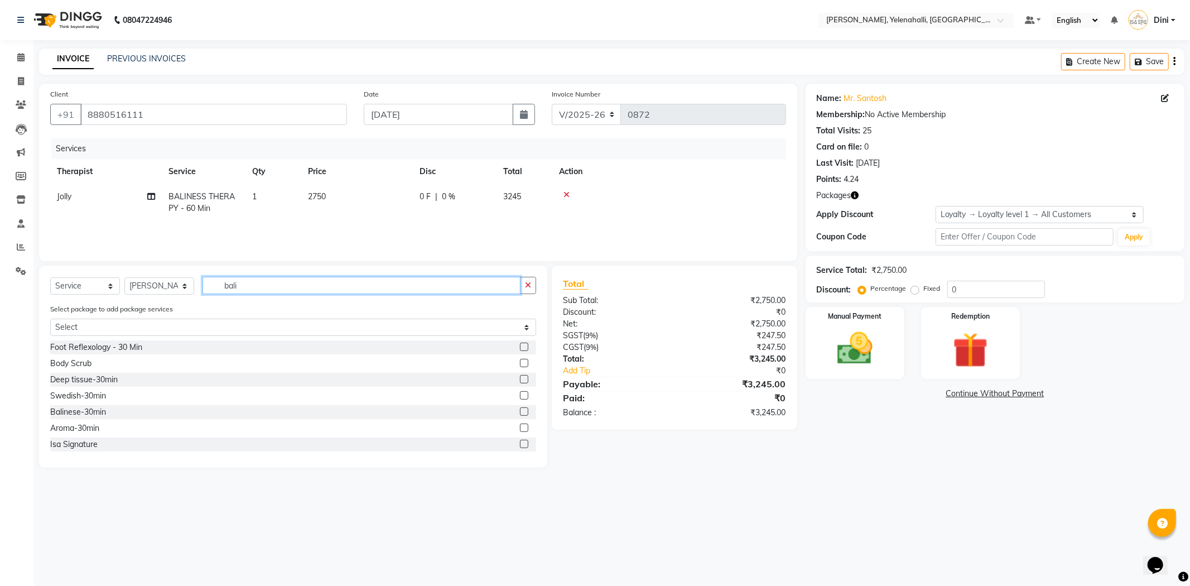
click at [253, 286] on input "bali" at bounding box center [362, 285] width 318 height 17
type input "balin"
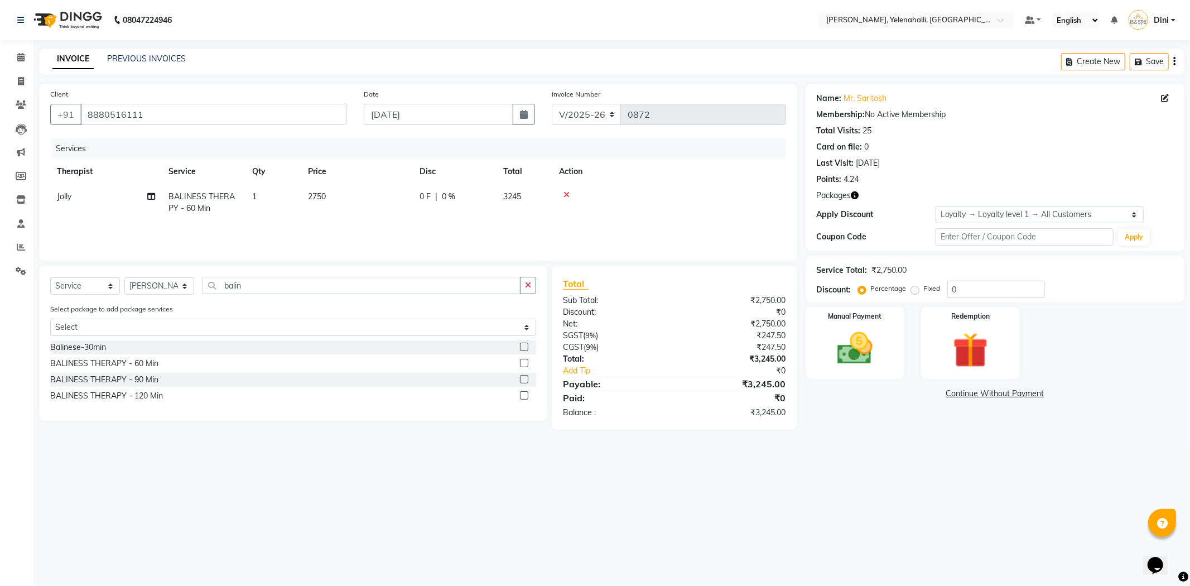
click at [523, 364] on label at bounding box center [524, 363] width 8 height 8
click at [523, 364] on input "checkbox" at bounding box center [523, 363] width 7 height 7
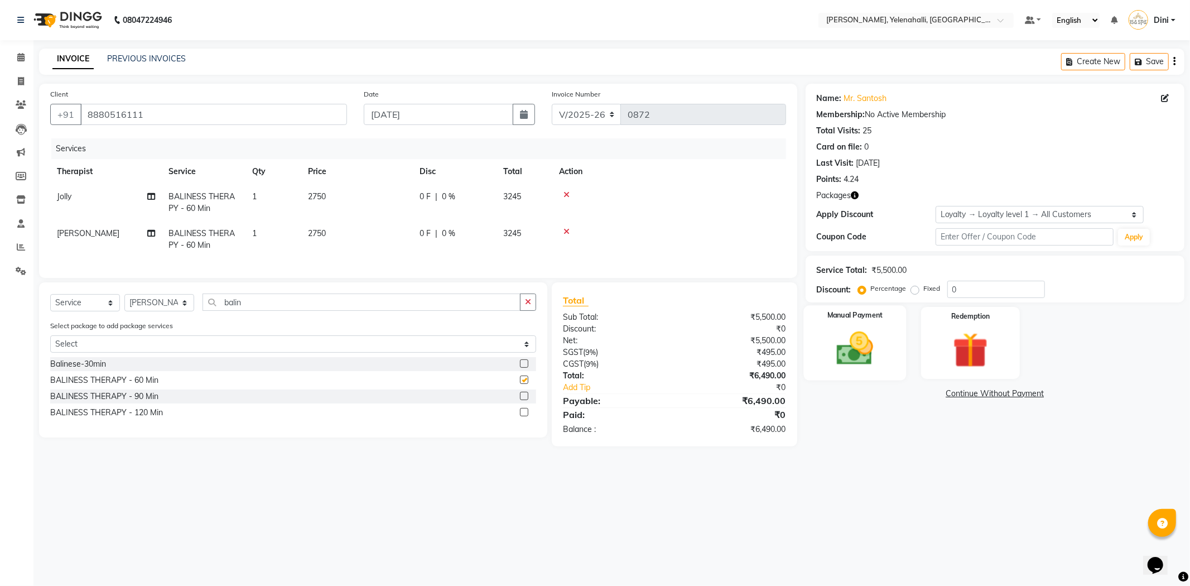
checkbox input "false"
click at [952, 347] on img at bounding box center [971, 351] width 60 height 46
click at [949, 396] on span "Package 1" at bounding box center [940, 394] width 39 height 13
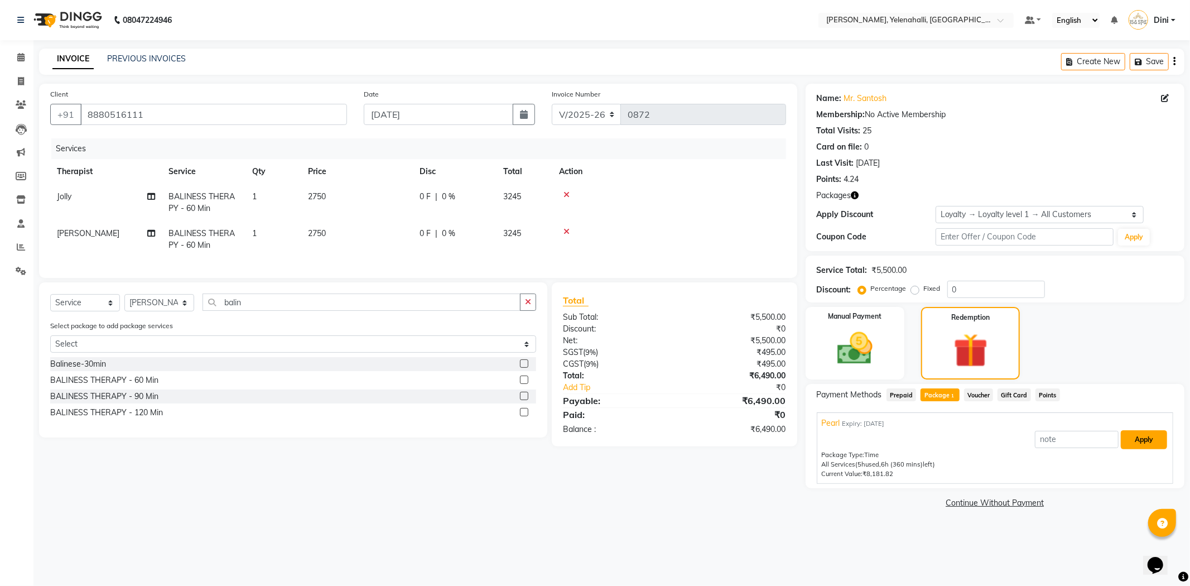
click at [1155, 438] on button "Apply" at bounding box center [1144, 439] width 46 height 19
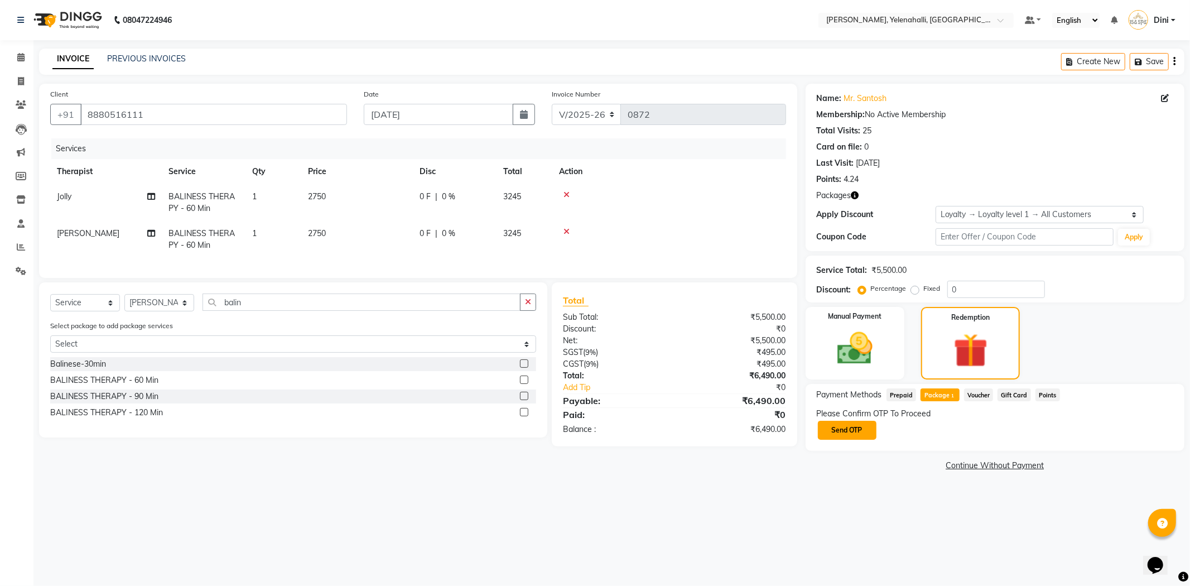
click at [871, 424] on button "Send OTP" at bounding box center [847, 430] width 59 height 19
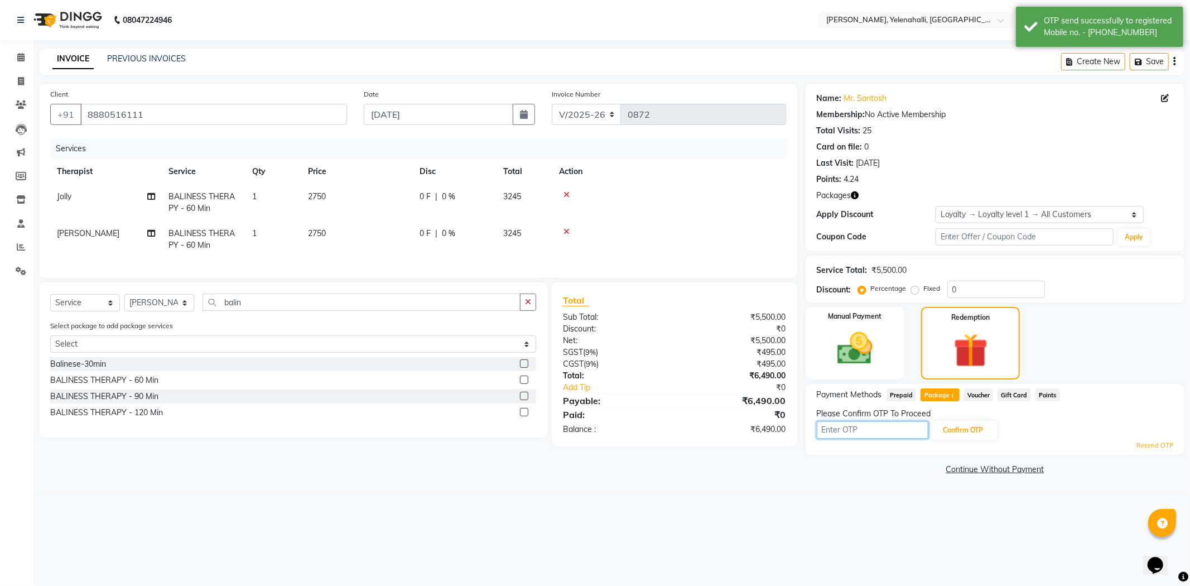
click at [833, 428] on input "text" at bounding box center [873, 429] width 112 height 17
click at [956, 434] on button "Confirm OTP" at bounding box center [964, 430] width 68 height 19
click at [851, 432] on input "8475" at bounding box center [873, 429] width 112 height 17
type input "8"
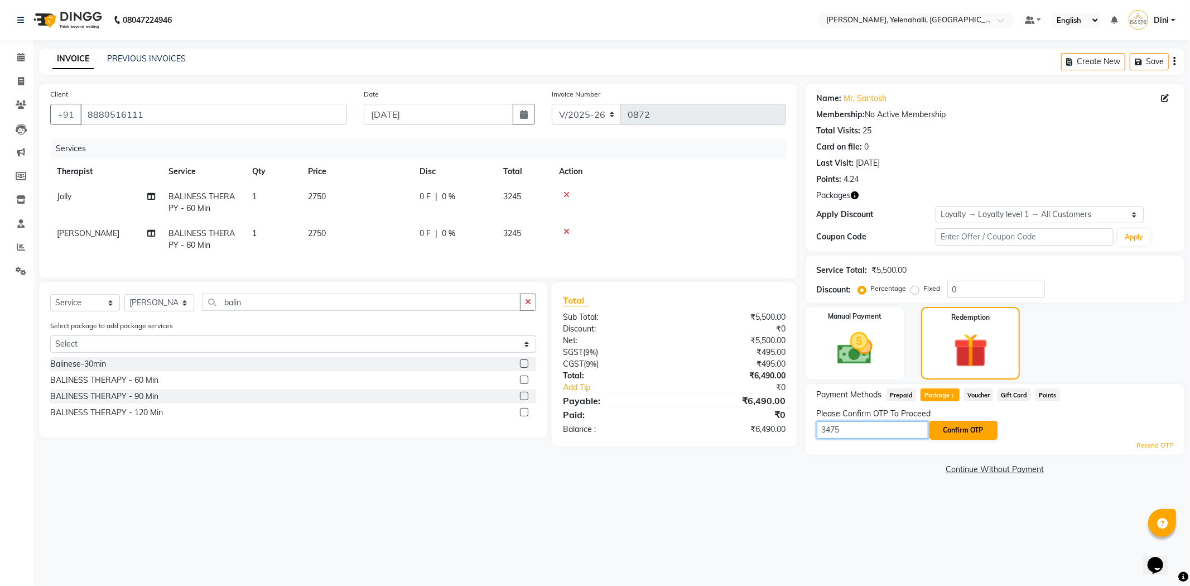
type input "3475"
click at [967, 423] on button "Confirm OTP" at bounding box center [964, 430] width 68 height 19
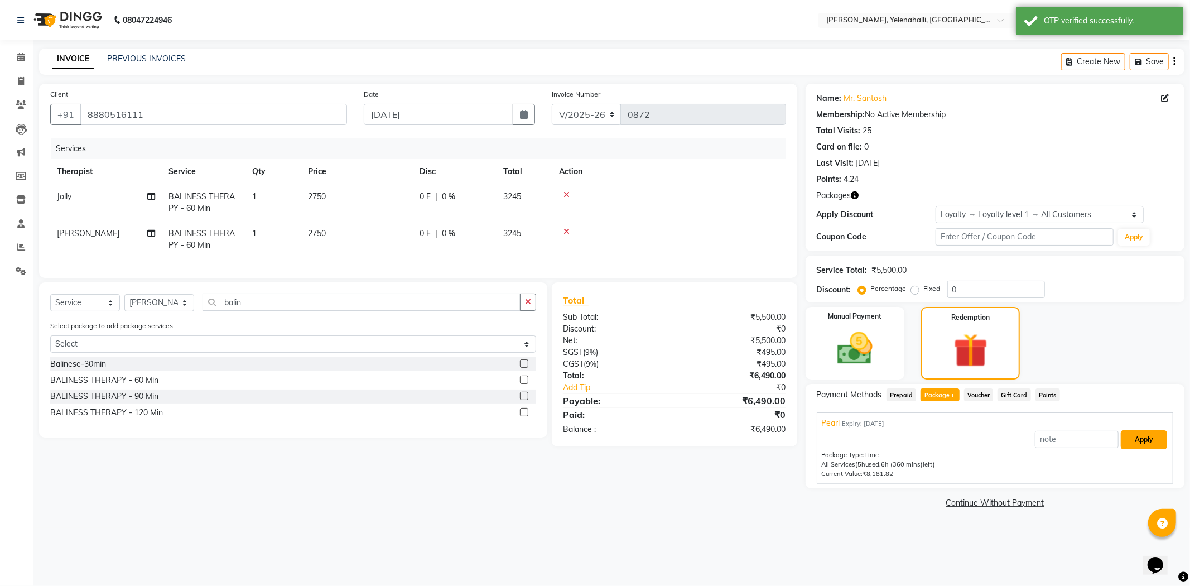
click at [1158, 435] on button "Apply" at bounding box center [1144, 439] width 46 height 19
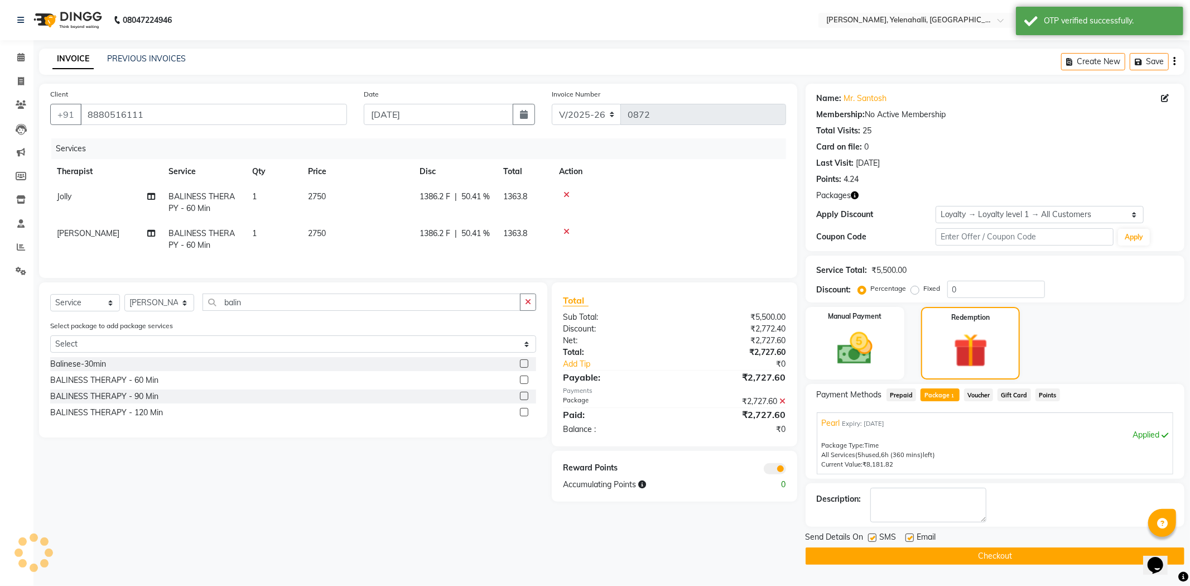
click at [1044, 558] on button "Checkout" at bounding box center [995, 556] width 379 height 17
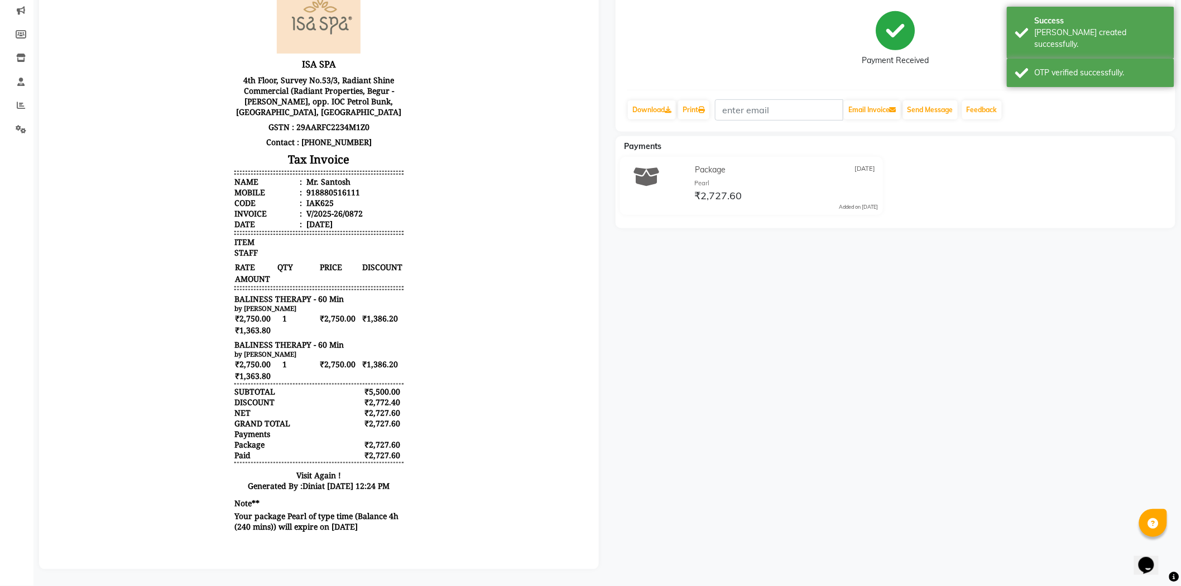
scroll to position [8, 0]
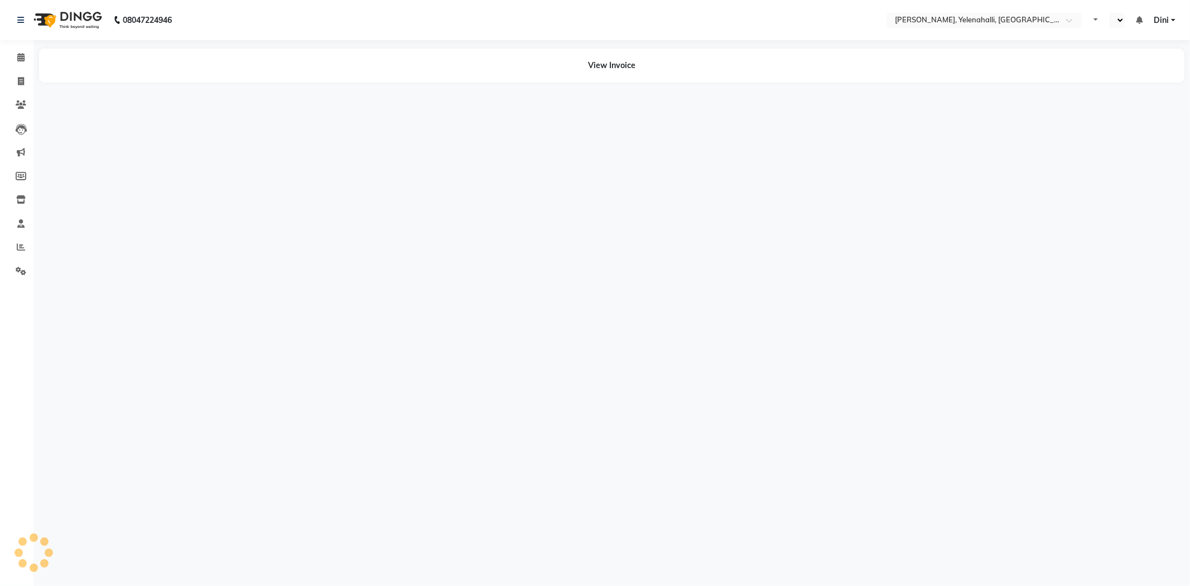
select select "en"
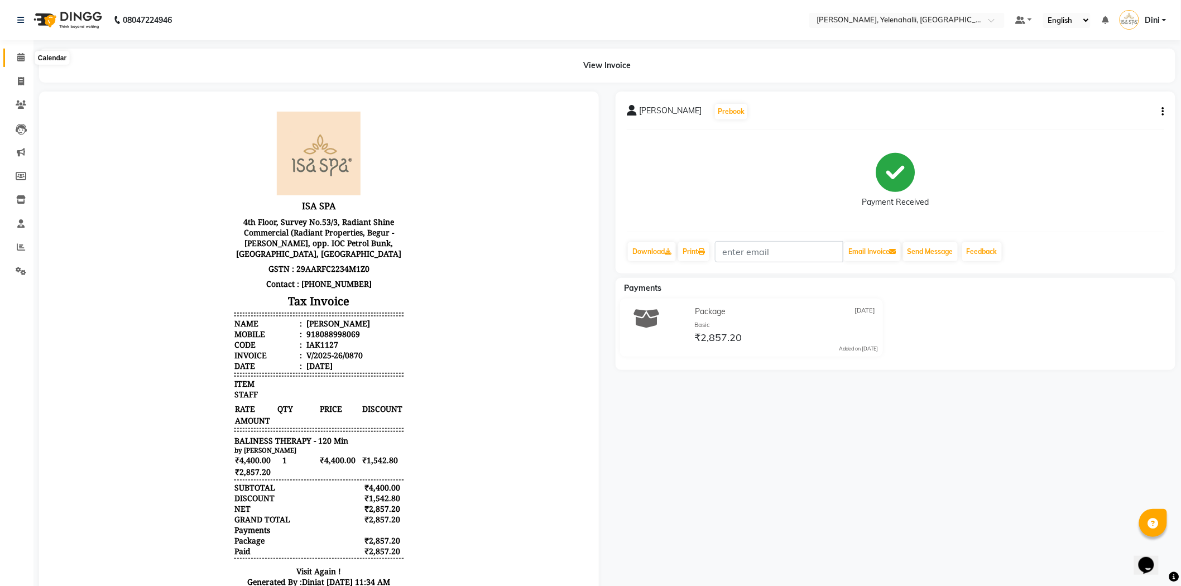
click at [17, 54] on icon at bounding box center [20, 57] width 7 height 8
